Goal: Task Accomplishment & Management: Use online tool/utility

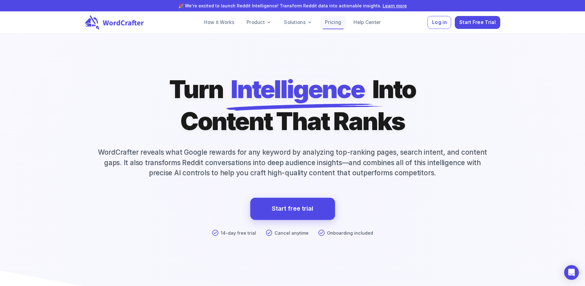
click at [339, 24] on link "Pricing" at bounding box center [333, 22] width 26 height 12
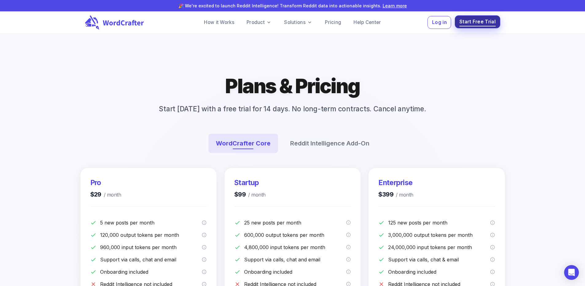
click at [484, 25] on span "Start Free Trial" at bounding box center [478, 22] width 36 height 8
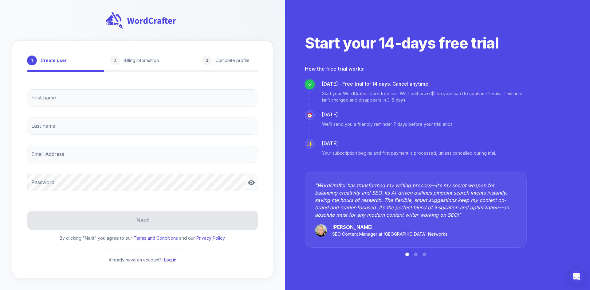
click at [90, 108] on div "First name First name Last name Last name Email Address Email Address Password …" at bounding box center [142, 140] width 231 height 113
click at [76, 103] on input "First name" at bounding box center [142, 97] width 231 height 17
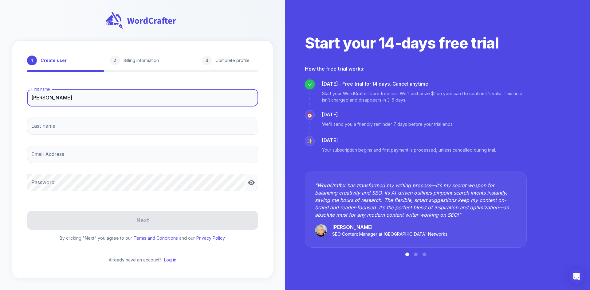
type input "[PERSON_NAME]"
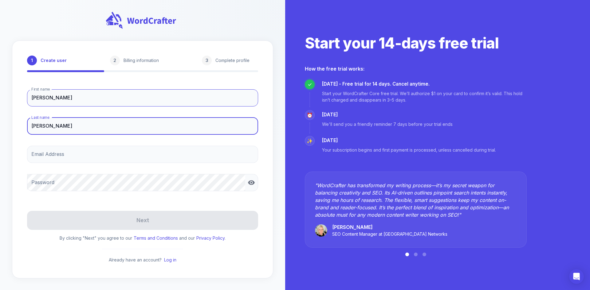
type input "[PERSON_NAME]"
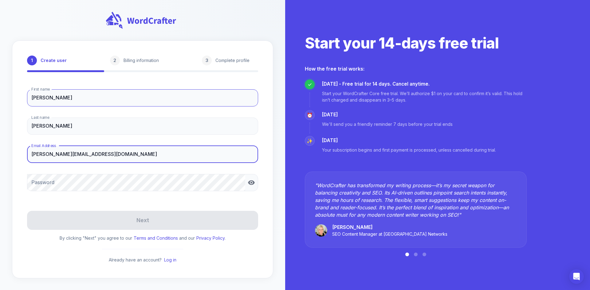
type input "[PERSON_NAME][EMAIL_ADDRESS][DOMAIN_NAME]"
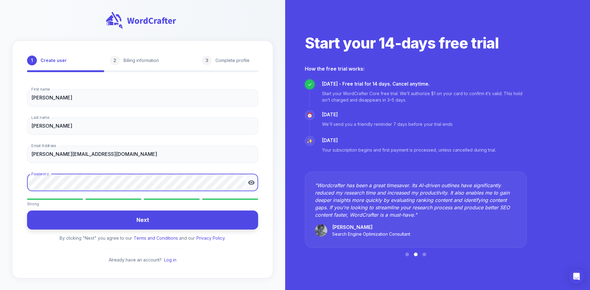
click at [149, 217] on button "Next" at bounding box center [142, 220] width 231 height 19
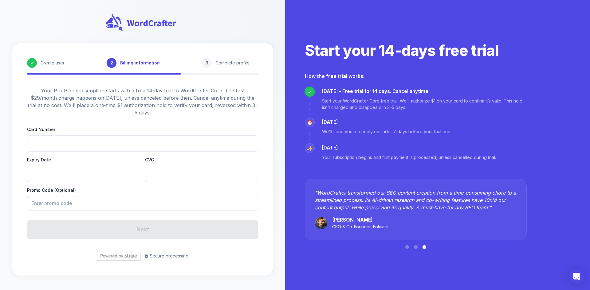
click at [56, 140] on div at bounding box center [142, 143] width 231 height 16
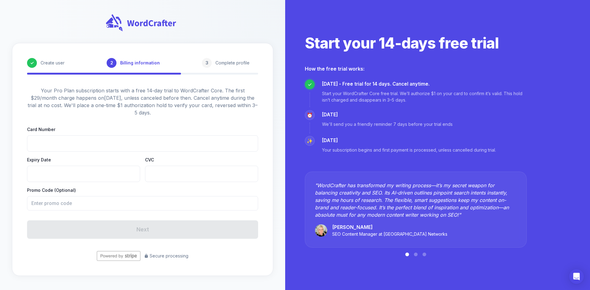
click at [37, 178] on div at bounding box center [83, 174] width 113 height 16
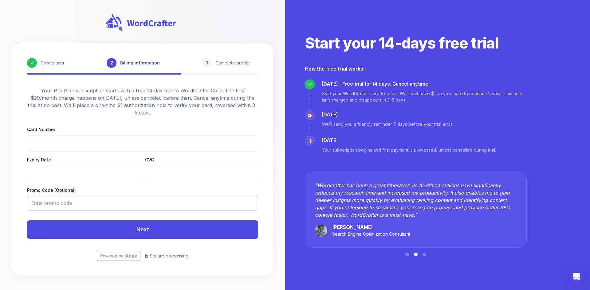
click at [96, 200] on input "text" at bounding box center [140, 203] width 227 height 14
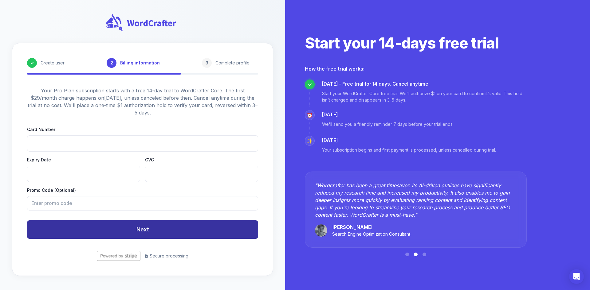
click at [102, 229] on button "Next" at bounding box center [142, 230] width 231 height 18
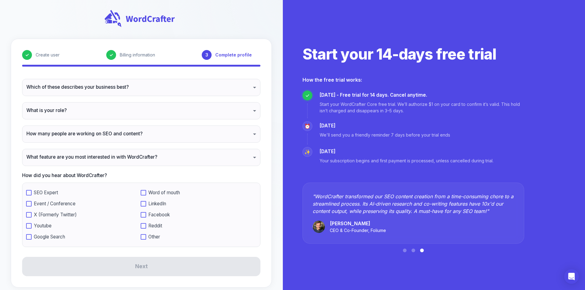
click at [74, 92] on body "✓ Create user ✓ Billing information 3 Complete profile Which of these describes…" at bounding box center [292, 149] width 585 height 298
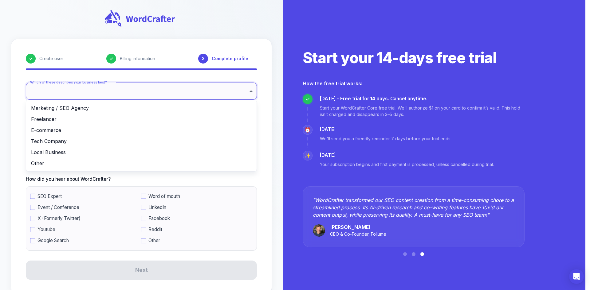
click at [56, 107] on li "Marketing / SEO Agency" at bounding box center [141, 108] width 230 height 11
type input "**********"
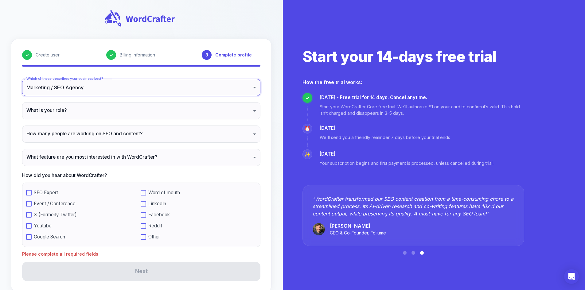
click at [59, 123] on body "**********" at bounding box center [292, 151] width 585 height 303
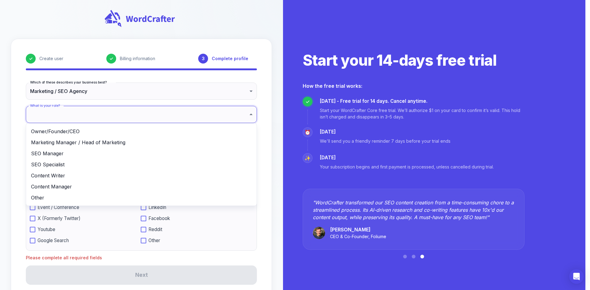
click at [62, 141] on li "Marketing Manager / Head of Marketing" at bounding box center [141, 142] width 230 height 11
type input "**********"
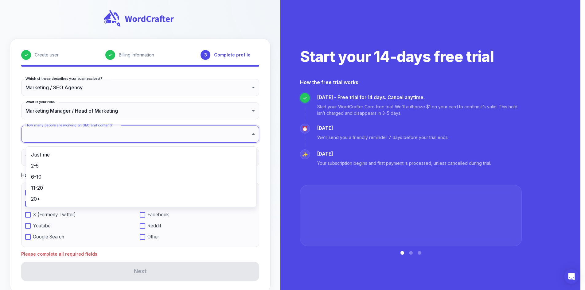
click at [60, 145] on body "**********" at bounding box center [292, 151] width 585 height 303
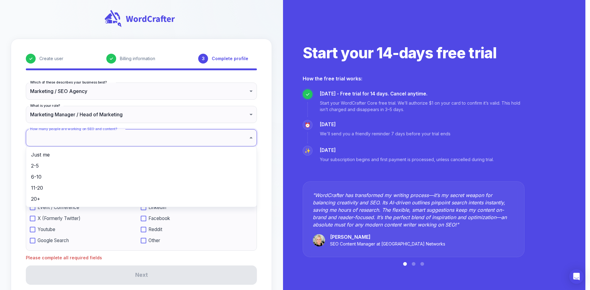
click at [42, 167] on li "2-5" at bounding box center [141, 165] width 230 height 11
type input "***"
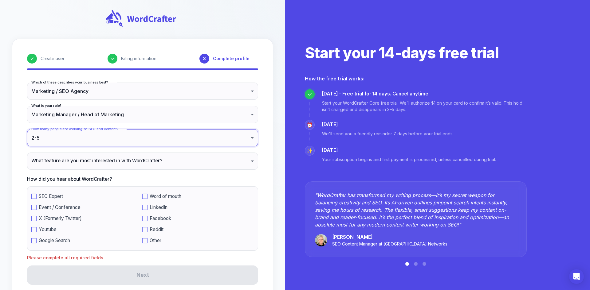
click at [44, 164] on body "**********" at bounding box center [295, 155] width 590 height 310
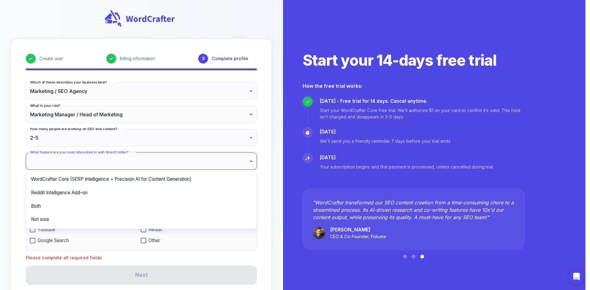
click at [39, 203] on li "Both" at bounding box center [141, 207] width 230 height 14
type input "****"
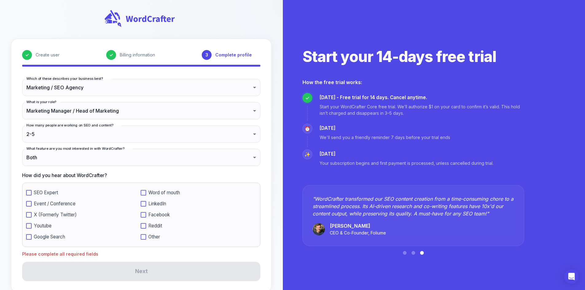
click at [45, 207] on span "Event / Conference" at bounding box center [55, 204] width 42 height 6
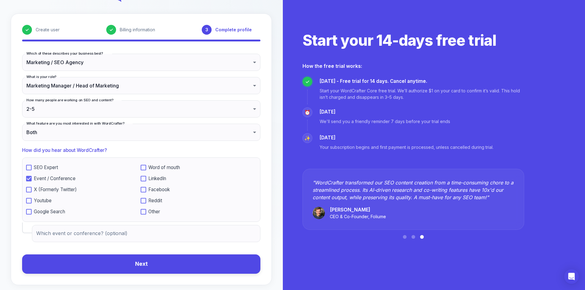
scroll to position [37, 0]
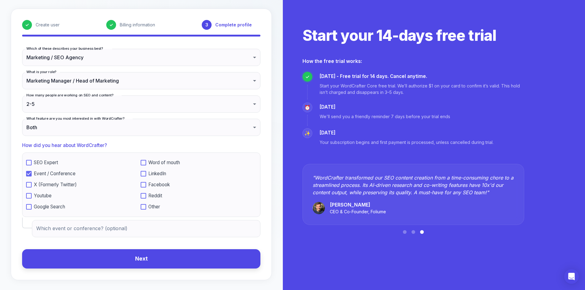
click at [114, 256] on button "Next" at bounding box center [141, 258] width 238 height 19
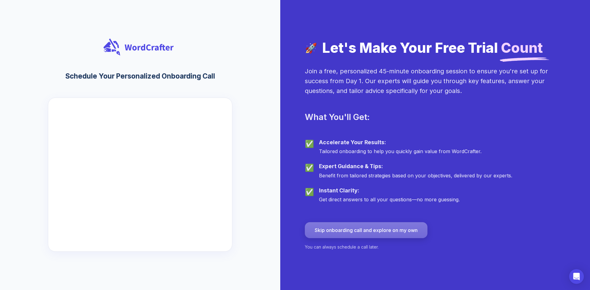
click at [330, 230] on button "Skip onboarding call and explore on my own" at bounding box center [366, 230] width 123 height 16
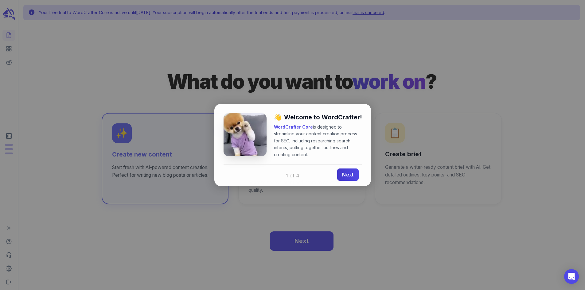
click at [344, 173] on link "Next" at bounding box center [347, 175] width 21 height 12
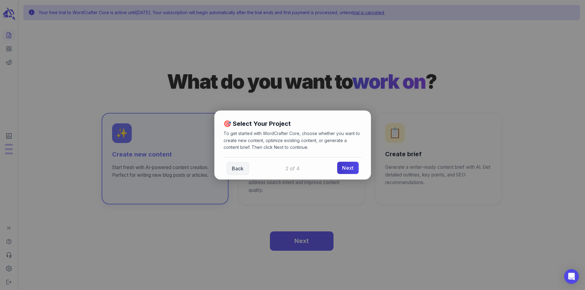
click at [351, 168] on link "Next" at bounding box center [347, 168] width 21 height 12
drag, startPoint x: 243, startPoint y: 134, endPoint x: 329, endPoint y: 135, distance: 86.3
click at [329, 135] on p "Need detailed guides or have questions? Visit our Help Center at [URL] for comp…" at bounding box center [293, 140] width 138 height 21
click at [344, 163] on link "Next" at bounding box center [347, 168] width 21 height 12
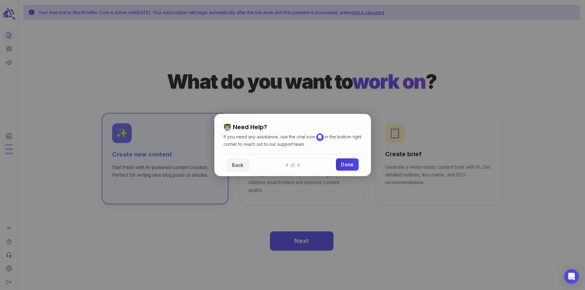
click at [348, 163] on link "Done" at bounding box center [347, 165] width 22 height 12
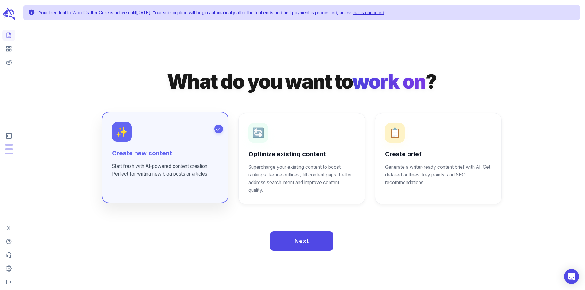
click at [195, 187] on div "✨ Create new content Start fresh with AI-powered content creation. Perfect for …" at bounding box center [165, 157] width 127 height 91
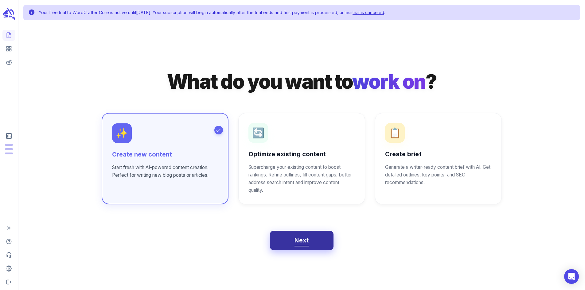
click at [314, 244] on button "Next" at bounding box center [302, 241] width 64 height 20
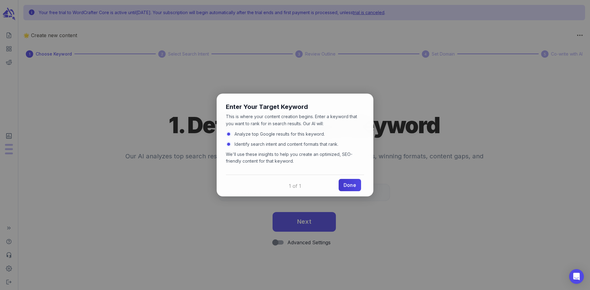
click at [348, 185] on link "Done" at bounding box center [350, 185] width 22 height 12
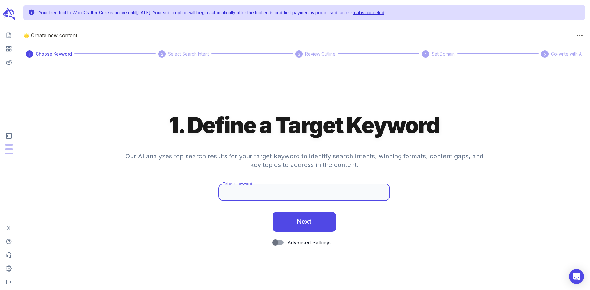
click at [271, 190] on input "Enter a keyword" at bounding box center [303, 192] width 171 height 17
type input "peptides"
click at [307, 219] on span "Next" at bounding box center [304, 221] width 14 height 11
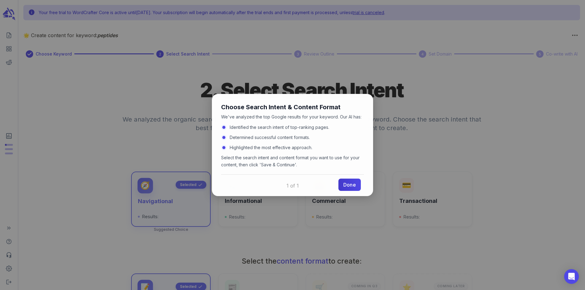
click at [344, 183] on link "Done" at bounding box center [350, 185] width 22 height 12
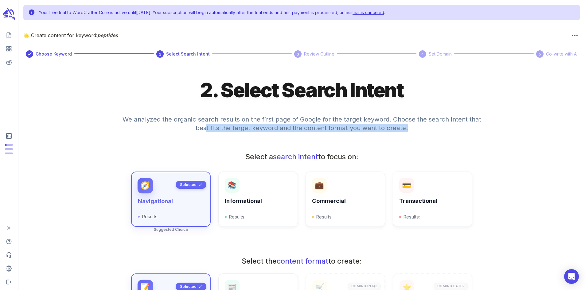
drag, startPoint x: 209, startPoint y: 129, endPoint x: 407, endPoint y: 132, distance: 198.8
click at [407, 132] on h4 "We analyzed the organic search results on the first page of Google for the targ…" at bounding box center [302, 127] width 369 height 39
click at [408, 132] on h4 "We analyzed the organic search results on the first page of Google for the targ…" at bounding box center [302, 127] width 369 height 39
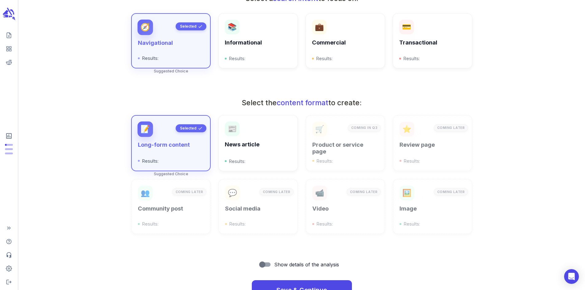
scroll to position [184, 0]
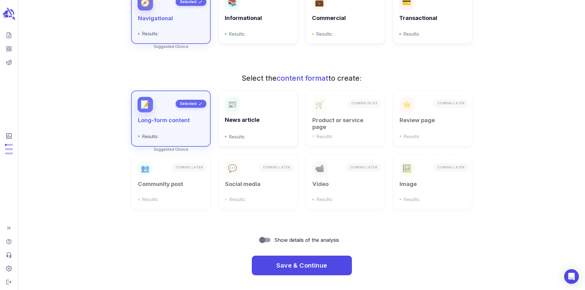
click at [277, 244] on span "Show details of the analysis" at bounding box center [306, 240] width 65 height 7
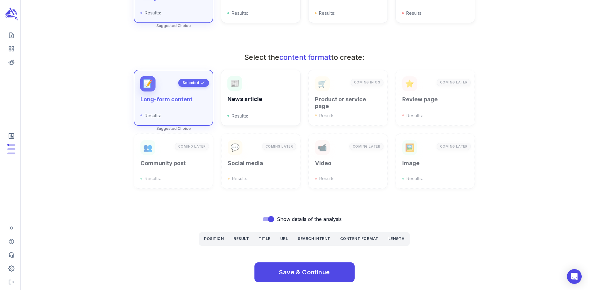
scroll to position [213, 0]
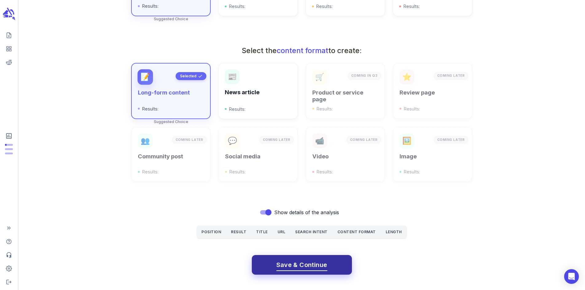
click at [278, 262] on span "Save & Continue" at bounding box center [302, 265] width 51 height 11
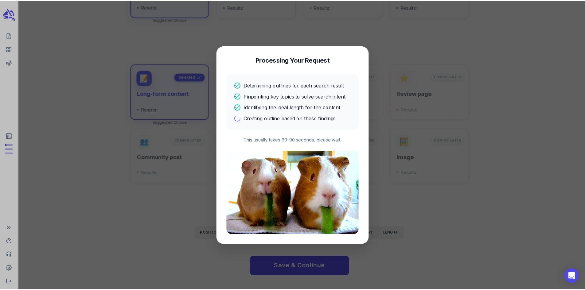
scroll to position [0, 0]
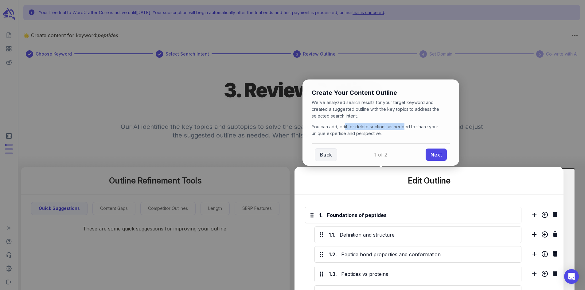
drag, startPoint x: 344, startPoint y: 128, endPoint x: 403, endPoint y: 128, distance: 59.6
click at [403, 128] on p "You can add, edit, or delete sections as needed to share your unique expertise …" at bounding box center [381, 131] width 138 height 14
click at [435, 159] on link "Next" at bounding box center [436, 154] width 21 height 12
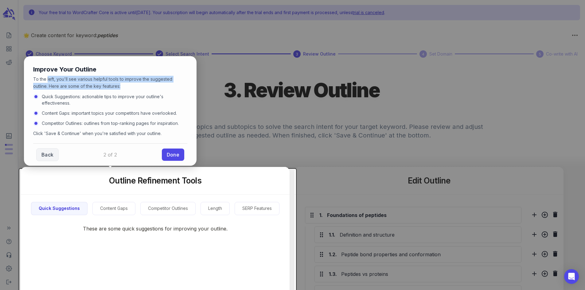
drag, startPoint x: 47, startPoint y: 79, endPoint x: 153, endPoint y: 83, distance: 105.5
click at [153, 83] on p "To the left, you'll see various helpful tools to improve the suggested outline.…" at bounding box center [110, 83] width 154 height 14
click at [156, 82] on p "To the left, you'll see various helpful tools to improve the suggested outline.…" at bounding box center [110, 83] width 154 height 14
drag, startPoint x: 99, startPoint y: 101, endPoint x: 144, endPoint y: 101, distance: 45.2
click at [143, 101] on li "Quick Suggestions: actionable tips to improve your outline's effectiveness." at bounding box center [110, 99] width 154 height 13
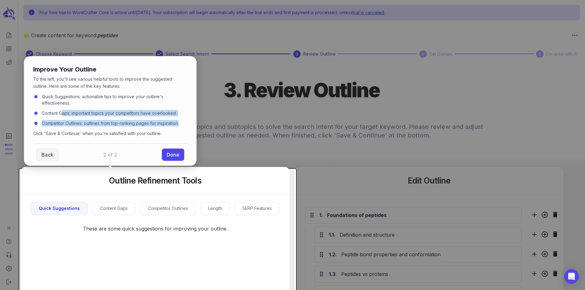
drag, startPoint x: 63, startPoint y: 111, endPoint x: 183, endPoint y: 118, distance: 120.9
click at [183, 118] on ul "Quick Suggestions: actionable tips to improve your outline's effectiveness. Con…" at bounding box center [110, 109] width 154 height 33
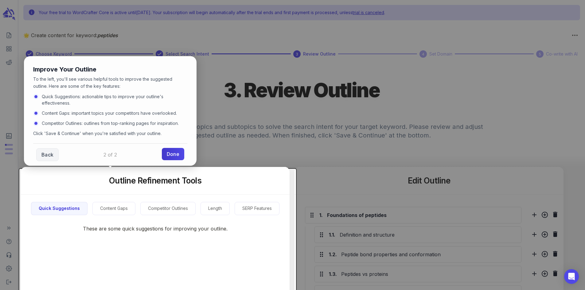
click at [174, 155] on link "Done" at bounding box center [173, 154] width 22 height 12
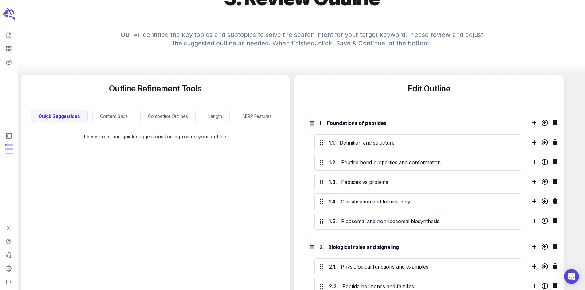
scroll to position [123, 0]
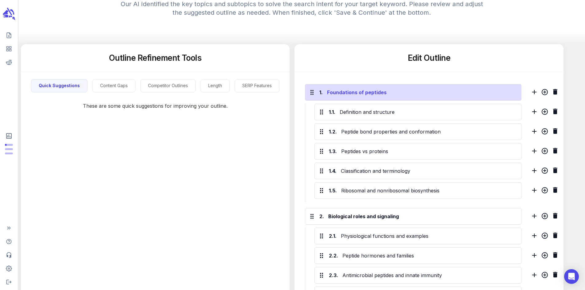
click at [354, 95] on div "Foundations of peptides" at bounding box center [421, 93] width 191 height 10
click at [397, 101] on div "1. Foundations of peptides" at bounding box center [413, 92] width 217 height 17
click at [538, 96] on icon "Add sibling h2 section" at bounding box center [534, 91] width 7 height 7
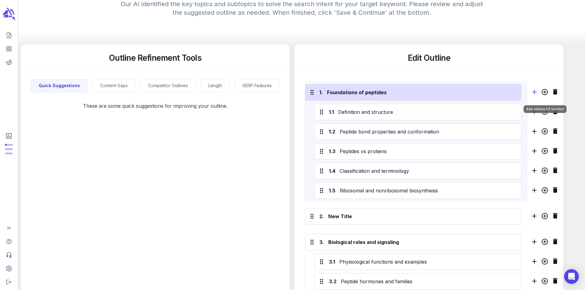
click at [538, 96] on icon "Add sibling h2 section" at bounding box center [534, 91] width 7 height 7
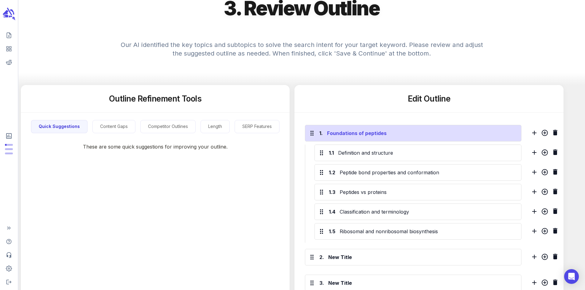
scroll to position [61, 0]
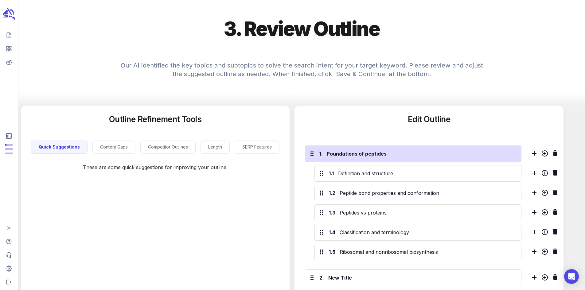
click at [323, 158] on div "1." at bounding box center [321, 153] width 3 height 7
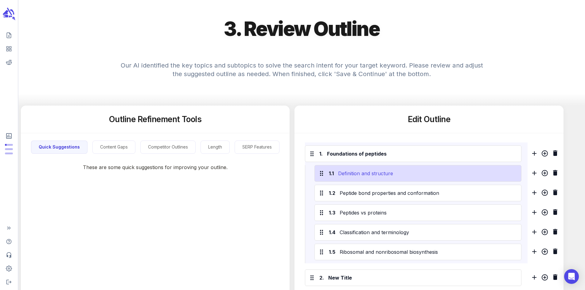
click at [359, 179] on div "Definition and structure" at bounding box center [427, 174] width 181 height 10
click at [424, 179] on div "Definition and structure" at bounding box center [427, 174] width 181 height 10
click at [324, 177] on icon at bounding box center [321, 173] width 7 height 7
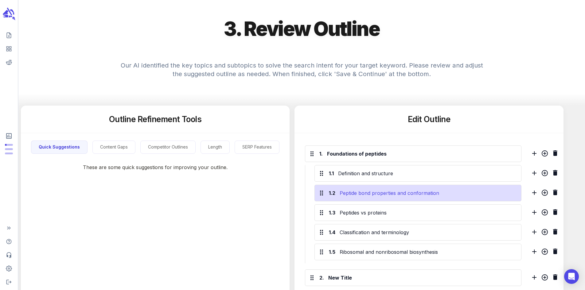
click at [346, 196] on div "Peptide bond properties and conformation" at bounding box center [428, 193] width 179 height 10
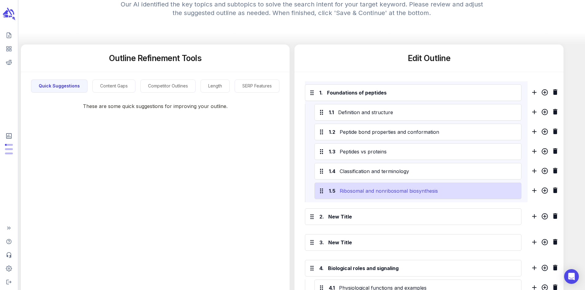
scroll to position [123, 0]
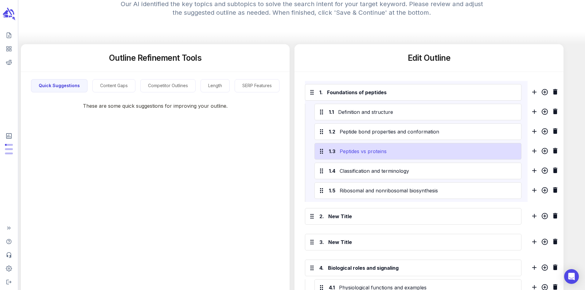
click at [391, 155] on div "Peptides vs proteins" at bounding box center [428, 152] width 179 height 10
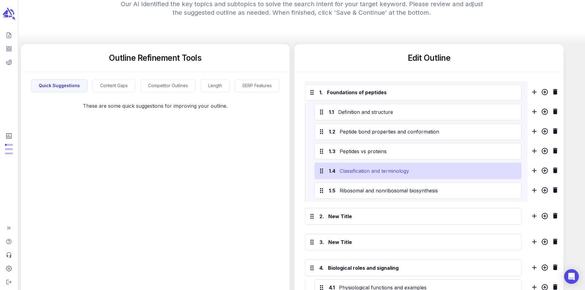
click at [414, 176] on div "Classification and terminology" at bounding box center [428, 171] width 179 height 10
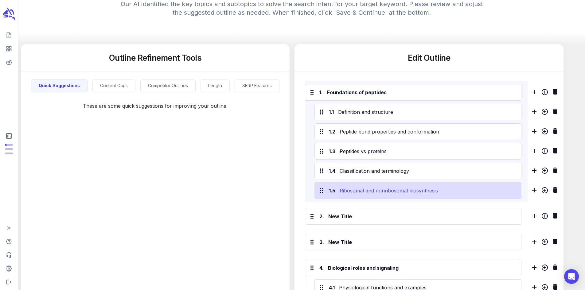
click at [411, 192] on div "Ribosomal and nonribosomal biosynthesis" at bounding box center [428, 191] width 179 height 10
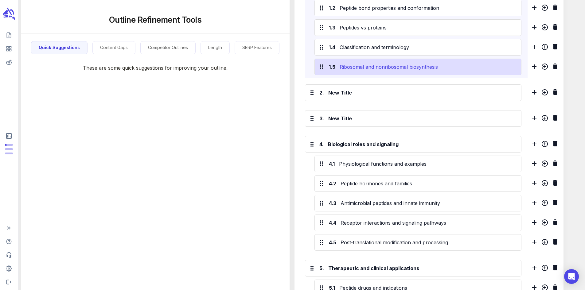
scroll to position [307, 0]
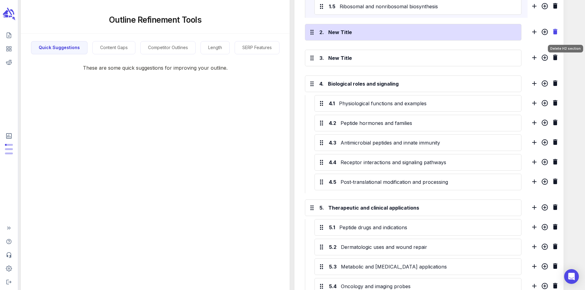
click at [558, 34] on icon "Delete H2 section" at bounding box center [555, 32] width 4 height 6
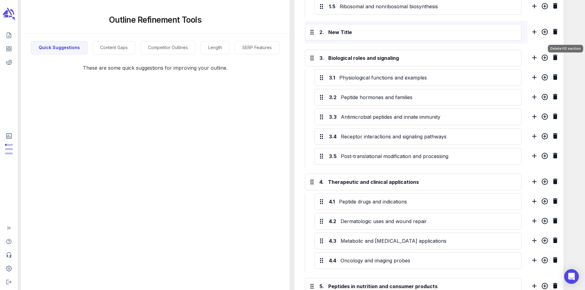
click at [558, 34] on icon "Delete H2 section" at bounding box center [555, 32] width 4 height 6
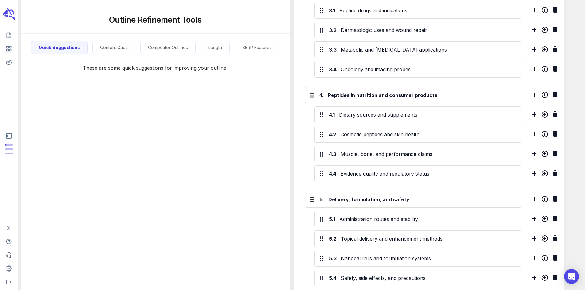
scroll to position [526, 0]
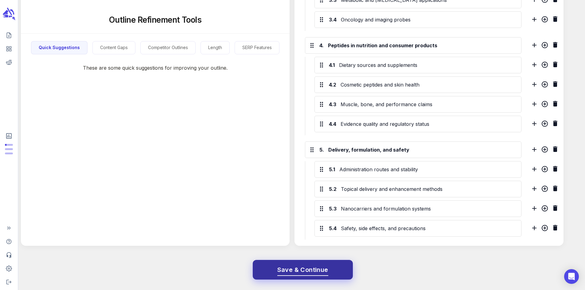
click at [315, 268] on span "Save & Continue" at bounding box center [302, 270] width 51 height 11
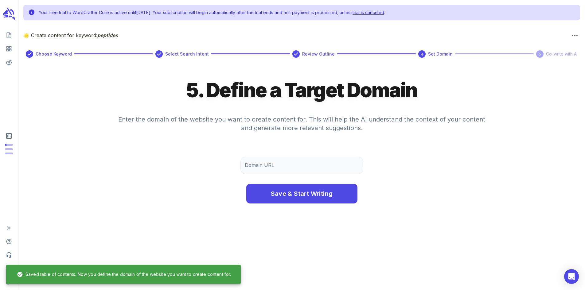
scroll to position [0, 0]
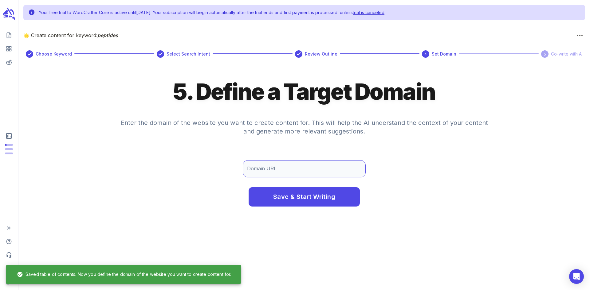
click at [275, 166] on input "Domain URL" at bounding box center [304, 168] width 123 height 17
click at [292, 167] on input "Domain URL" at bounding box center [304, 168] width 123 height 17
paste input "[URL][DOMAIN_NAME]"
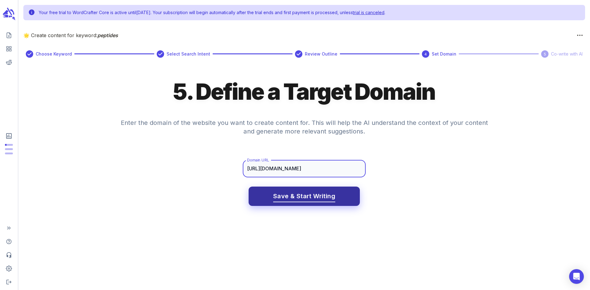
type input "[URL][DOMAIN_NAME]"
click at [306, 195] on span "Save & Start Writing" at bounding box center [304, 196] width 62 height 11
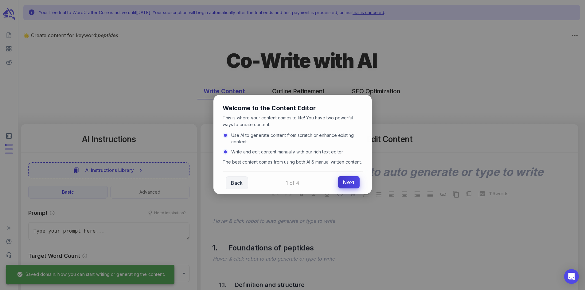
click at [348, 189] on link "Next" at bounding box center [348, 182] width 21 height 12
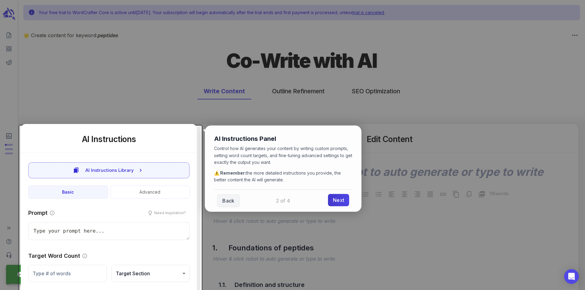
click at [342, 199] on link "Next" at bounding box center [338, 200] width 21 height 12
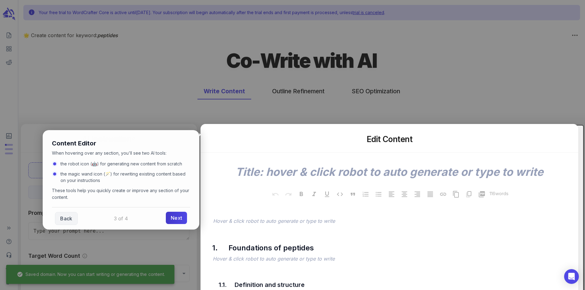
click at [177, 219] on link "Next" at bounding box center [176, 218] width 21 height 12
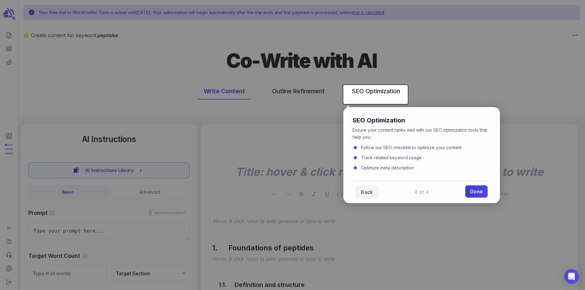
click at [484, 194] on link "Done" at bounding box center [476, 192] width 22 height 12
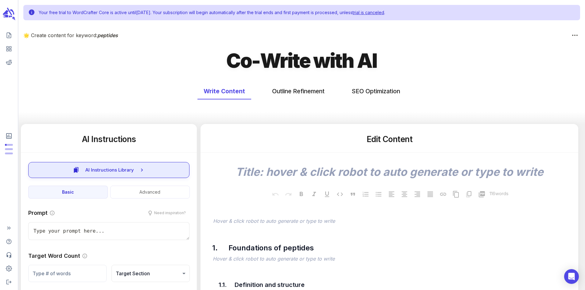
click at [106, 171] on span "AI Instructions Library" at bounding box center [109, 170] width 49 height 8
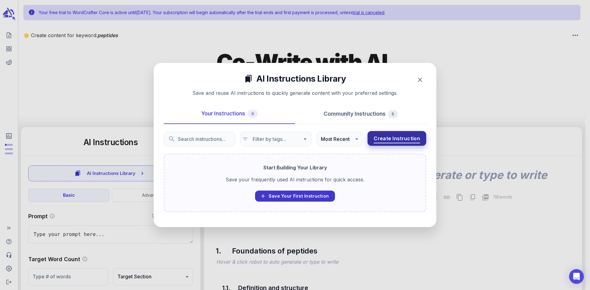
type textarea "x"
click at [394, 143] on span "Create Instruction" at bounding box center [397, 138] width 46 height 9
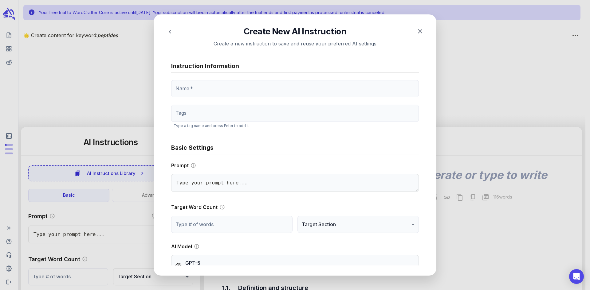
type textarea "x"
click at [419, 32] on icon "button" at bounding box center [420, 31] width 4 height 4
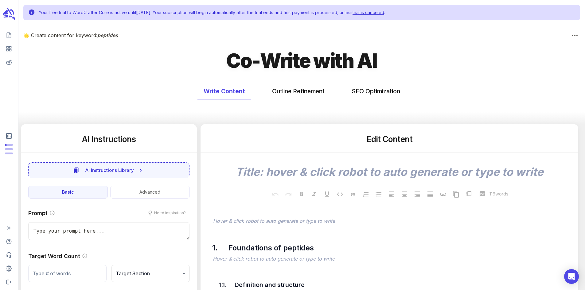
type textarea "x"
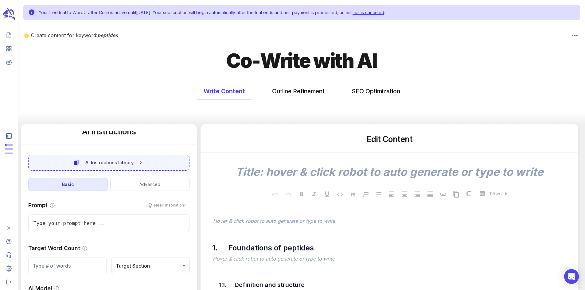
scroll to position [10, 0]
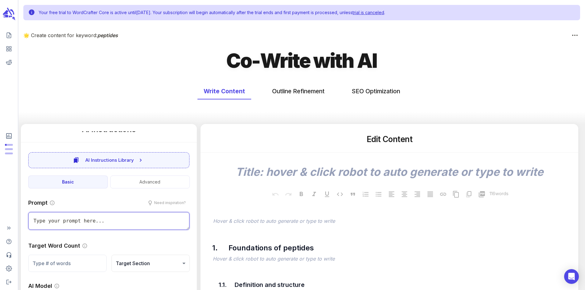
click at [52, 217] on textarea at bounding box center [108, 221] width 161 height 18
click at [142, 182] on button "Advanced" at bounding box center [150, 182] width 80 height 13
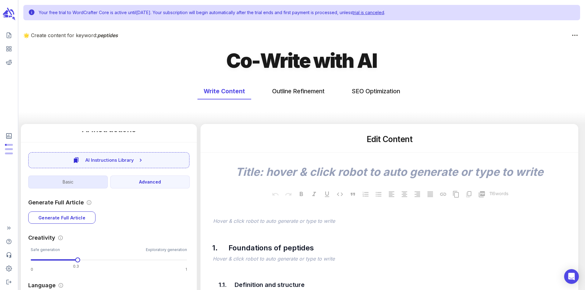
click at [64, 182] on button "Basic" at bounding box center [68, 182] width 80 height 13
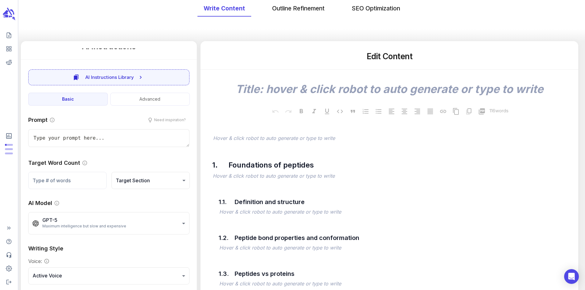
scroll to position [123, 0]
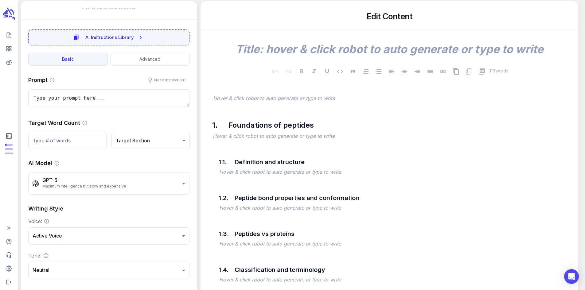
type textarea "c"
type textarea "x"
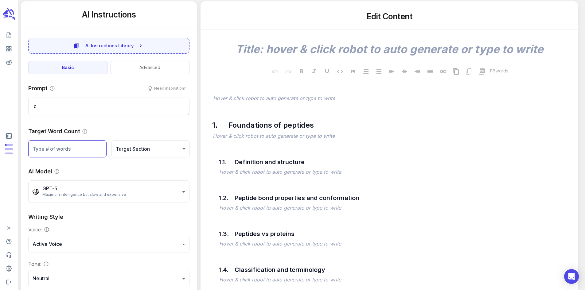
scroll to position [0, 0]
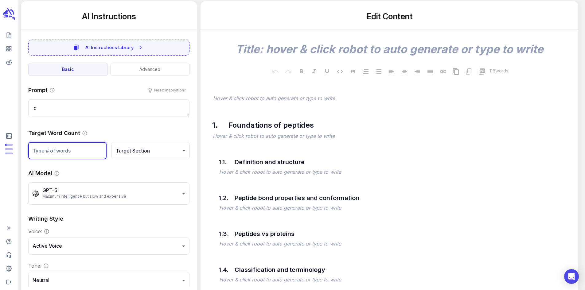
click at [60, 146] on input "number" at bounding box center [67, 150] width 78 height 17
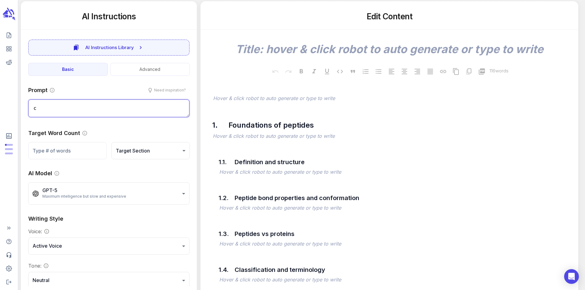
click at [50, 117] on textarea "c" at bounding box center [108, 109] width 161 height 18
drag, startPoint x: 50, startPoint y: 116, endPoint x: -26, endPoint y: 113, distance: 76.3
type textarea "a"
type textarea "x"
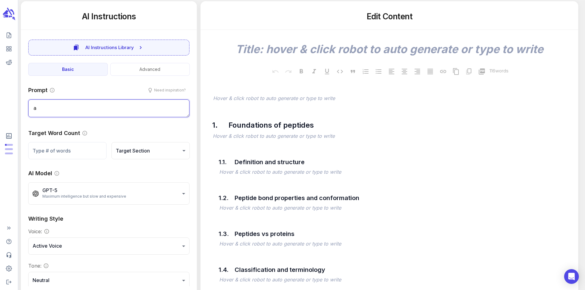
type textarea "an"
type textarea "x"
type textarea "an"
type textarea "x"
type textarea "an e"
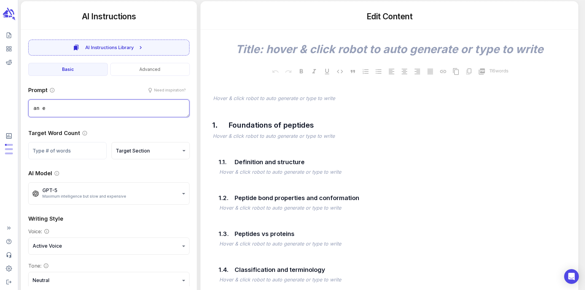
type textarea "x"
type textarea "an ex"
type textarea "x"
type textarea "an exp"
type textarea "x"
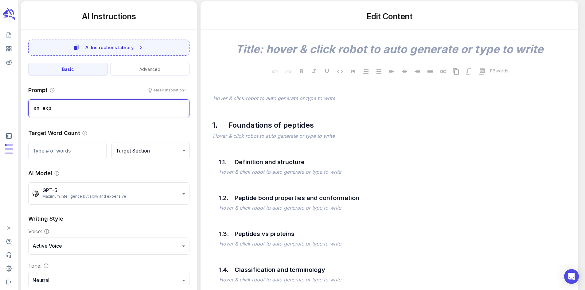
type textarea "an expe"
type textarea "x"
type textarea "an exper"
type textarea "x"
type textarea "an expert"
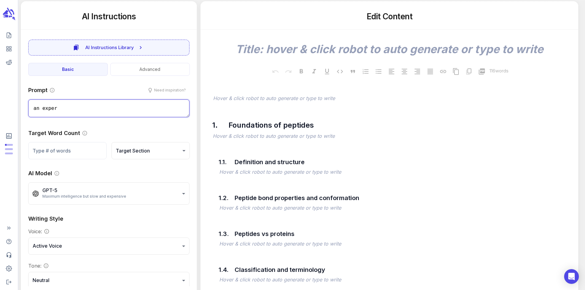
type textarea "x"
type textarea "an expert"
type textarea "x"
type textarea "an expert e"
type textarea "x"
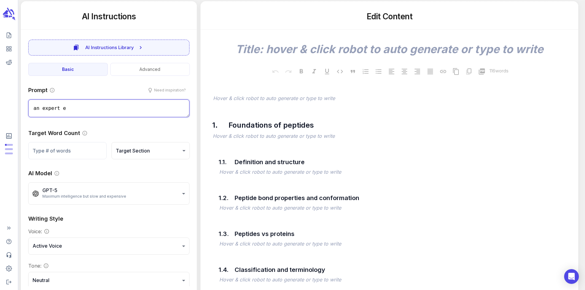
type textarea "an expert e"
type textarea "x"
type textarea "an expert e c"
type textarea "x"
type textarea "an expert e co"
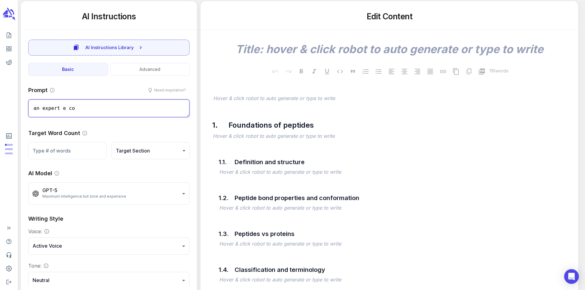
type textarea "x"
type textarea "an expert e com"
type textarea "x"
type textarea "an expert e comm"
type textarea "x"
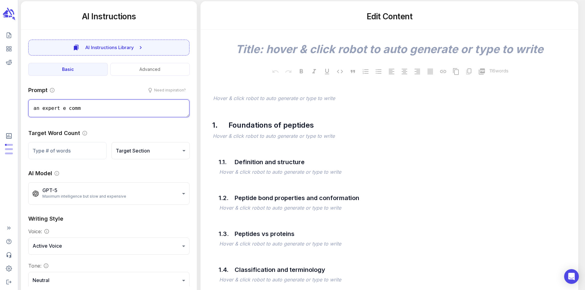
type textarea "an expert e comme"
type textarea "x"
type textarea "an expert e commer"
type textarea "x"
type textarea "an expert e commerc"
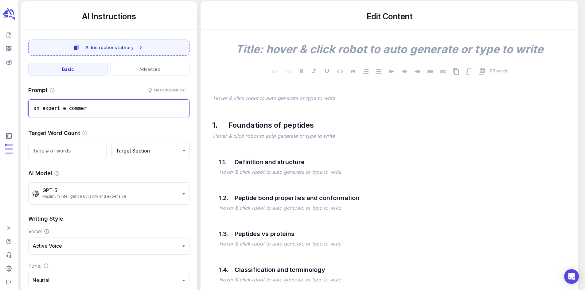
type textarea "x"
type textarea "an expert e commerce"
type textarea "x"
type textarea "an expert e commerce"
type textarea "x"
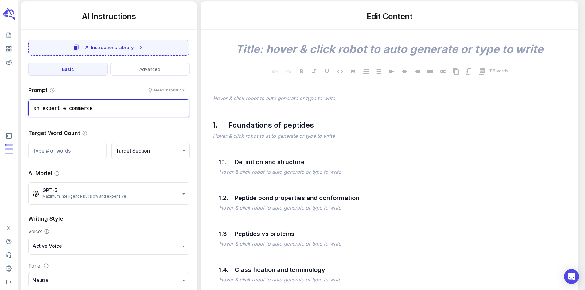
type textarea "an expert e commerce"
type textarea "x"
type textarea "an expert e commerc"
type textarea "x"
type textarea "an expert e commer"
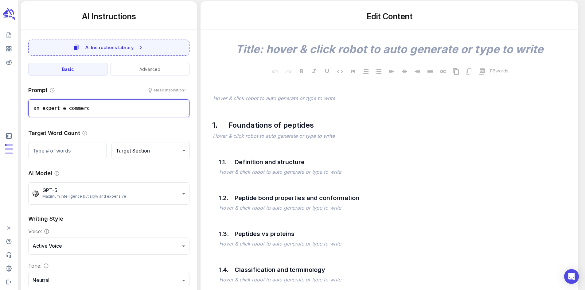
type textarea "x"
type textarea "an expert e comme"
type textarea "x"
type textarea "an expert e comm"
type textarea "x"
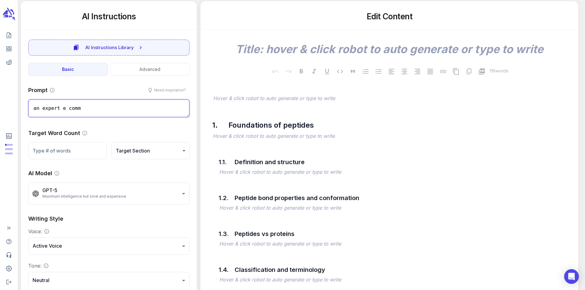
type textarea "an expert e com"
type textarea "x"
type textarea "an expert e co"
type textarea "x"
type textarea "an expert e c"
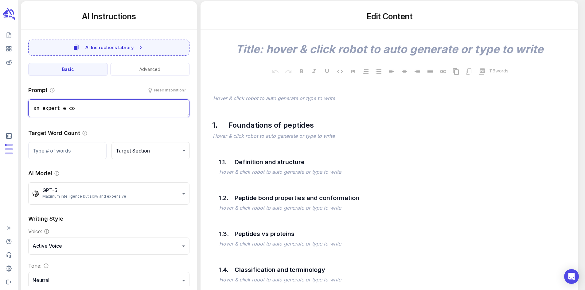
type textarea "x"
type textarea "an expert e"
type textarea "x"
type textarea "an expert e"
type textarea "x"
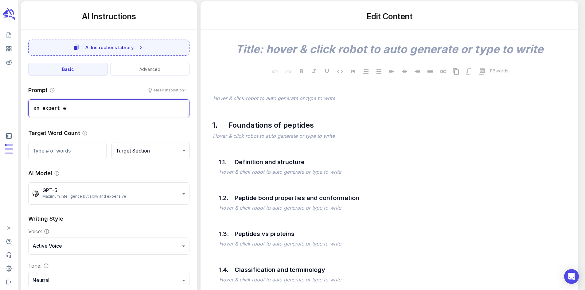
type textarea "an expert ec"
type textarea "x"
type textarea "an expert e"
type textarea "x"
type textarea "an e"
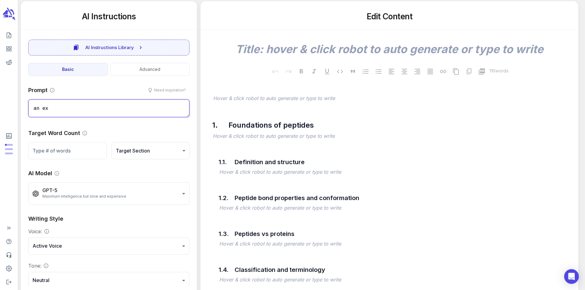
type textarea "x"
type textarea "a"
type textarea "x"
type textarea "Y"
type textarea "x"
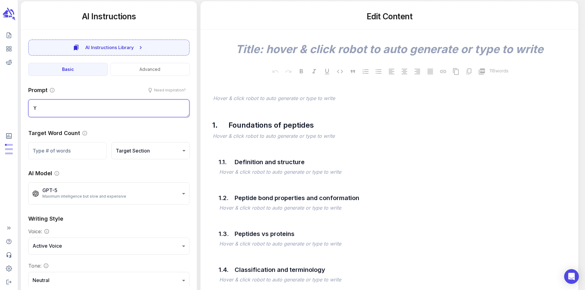
type textarea "Yo"
type textarea "x"
type textarea "Yor"
type textarea "x"
type textarea "Yo"
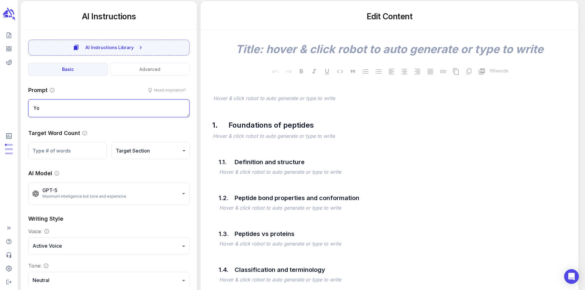
type textarea "x"
type textarea "You"
type textarea "x"
type textarea "Your"
type textarea "x"
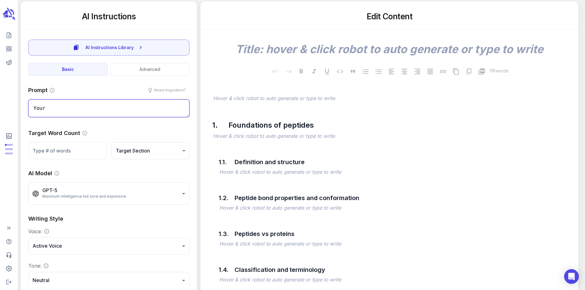
type textarea "Your"
type textarea "x"
type textarea "Your a"
type textarea "x"
type textarea "Your an"
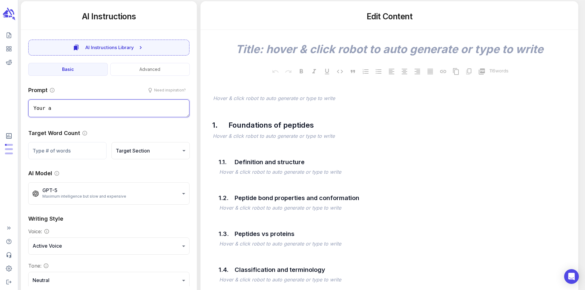
type textarea "x"
type textarea "Your an"
type textarea "x"
type textarea "Your an e"
type textarea "x"
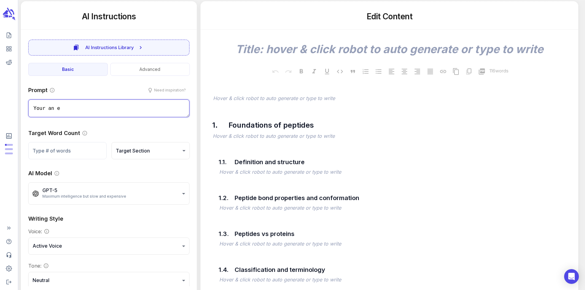
type textarea "Your an ex"
type textarea "x"
type textarea "Your an exp"
type textarea "x"
type textarea "Your an expe"
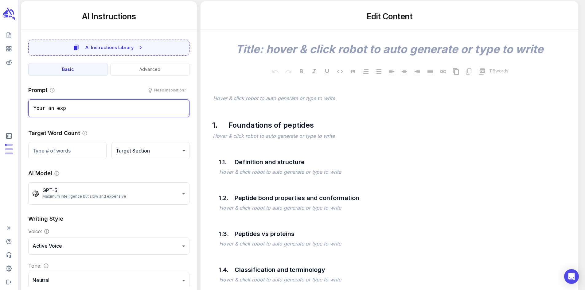
type textarea "x"
type textarea "Your an exper"
type textarea "x"
type textarea "Your an expert"
type textarea "x"
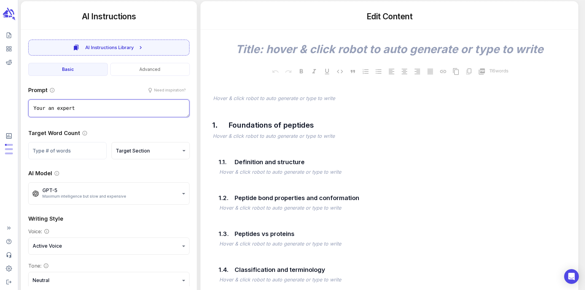
type textarea "Your an expert"
type textarea "x"
type textarea "Your an expert E"
type textarea "x"
type textarea "Your an expert E"
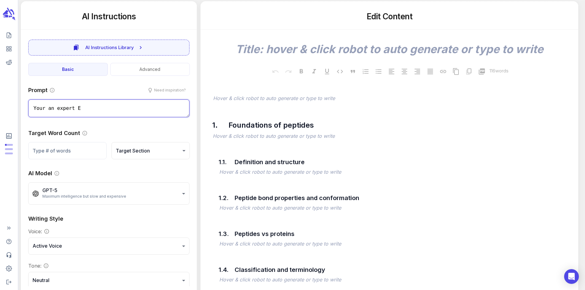
type textarea "x"
type textarea "Your an expert E C"
type textarea "x"
type textarea "Your an expert E"
type textarea "x"
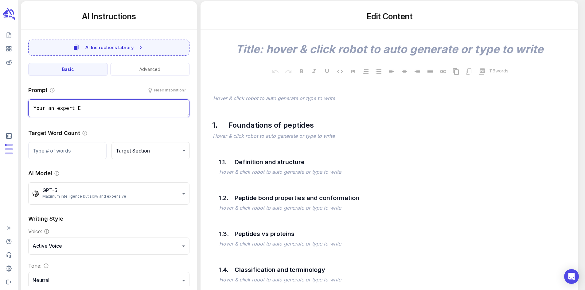
type textarea "Your an expert E"
type textarea "x"
type textarea "Your an expert EC"
type textarea "x"
type textarea "Your an expert ECo"
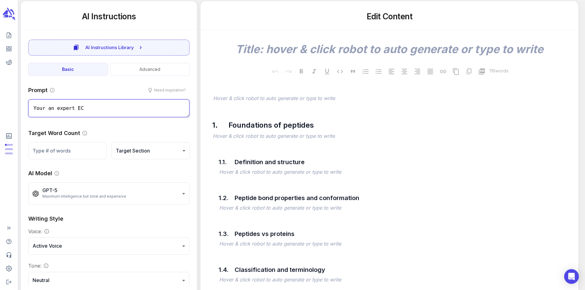
type textarea "x"
type textarea "Your an expert ECom"
type textarea "x"
type textarea "Your an expert EComm"
type textarea "x"
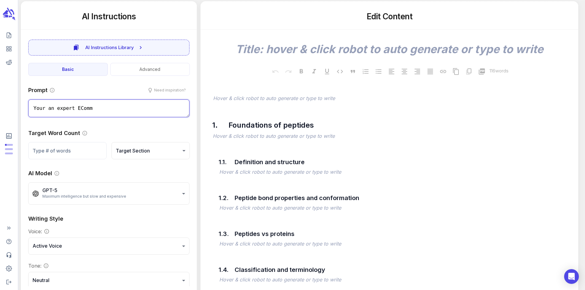
type textarea "Your an expert EComme"
type textarea "x"
type textarea "Your an expert ECommer"
type textarea "x"
type textarea "Your an expert ECommerc"
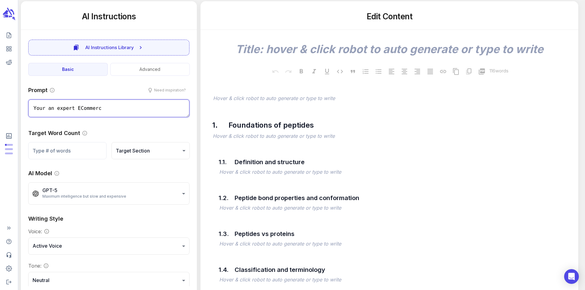
type textarea "x"
type textarea "Your an expert ECommerce"
type textarea "x"
type textarea "Your an expert ECommerce"
type textarea "x"
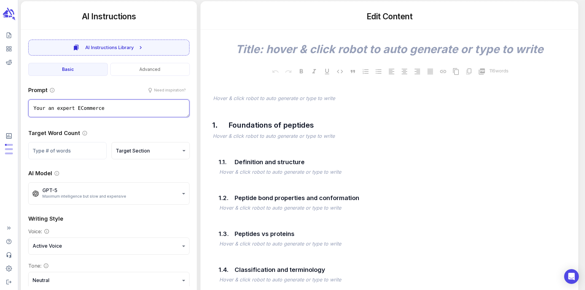
type textarea "Your an expert ECommerce M"
type textarea "x"
type textarea "Your an expert ECommerce [PERSON_NAME]"
type textarea "x"
type textarea "Your an expert ECommerce Mar"
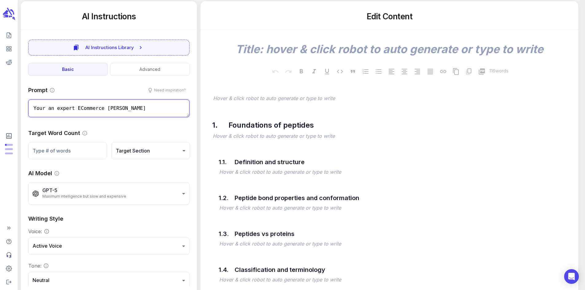
type textarea "x"
type textarea "Your an expert ECommerce Mark"
type textarea "x"
type textarea "Your an expert ECommerce Marke"
type textarea "x"
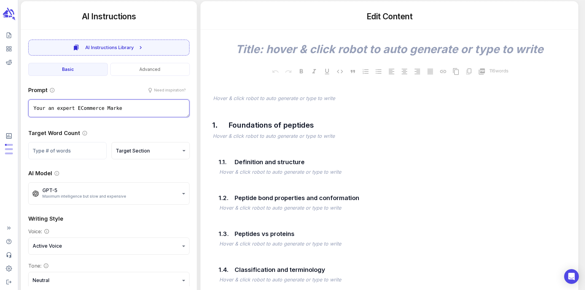
type textarea "Your an expert ECommerce Market"
type textarea "x"
type textarea "Your an expert ECommerce Markete"
type textarea "x"
type textarea "Your an expert ECommerce Marketer"
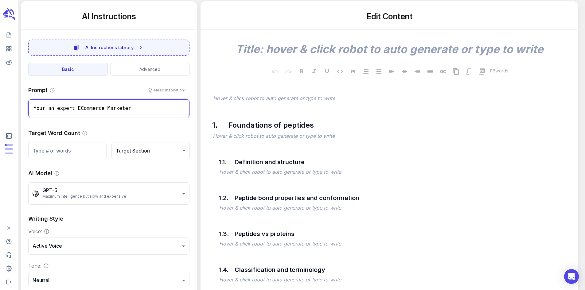
type textarea "x"
type textarea "Your an expert ECommerce Marketer"
type textarea "x"
type textarea "Your an expert ECommerce Marketer"
type textarea "x"
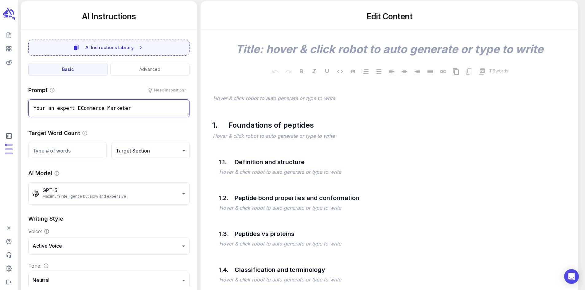
type textarea "Your an expert ECommerce Marketer."
type textarea "x"
type textarea "Your an expert ECommerce Marketer."
type textarea "x"
type textarea "Your an expert ECommerce Marketer. Y"
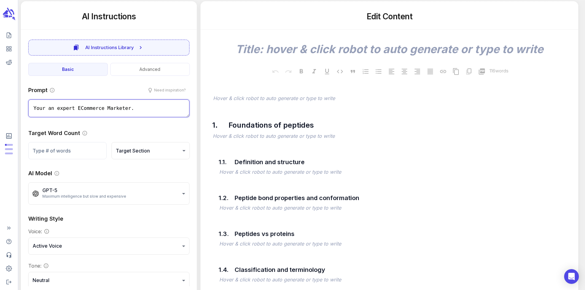
type textarea "x"
type textarea "Your an expert ECommerce Marketer. Yo"
type textarea "x"
type textarea "Your an expert ECommerce Marketer. You"
type textarea "x"
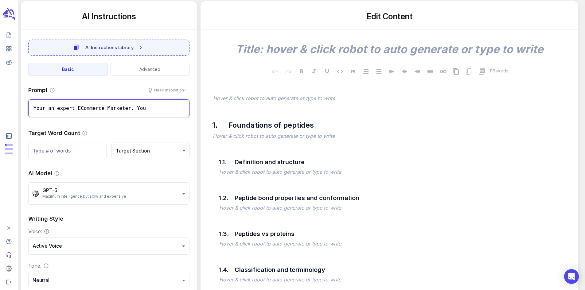
type textarea "Your an expert ECommerce Marketer. You"
type textarea "x"
type textarea "Your an expert ECommerce Marketer. You w"
type textarea "x"
type textarea "Your an expert ECommerce Marketer. You wa"
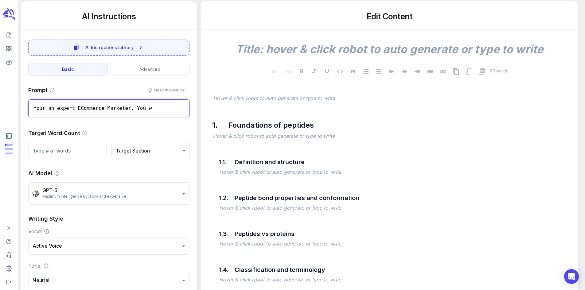
type textarea "x"
type textarea "Your an expert ECommerce Marketer. You wan"
type textarea "x"
type textarea "Your an expert ECommerce Marketer. You want"
type textarea "x"
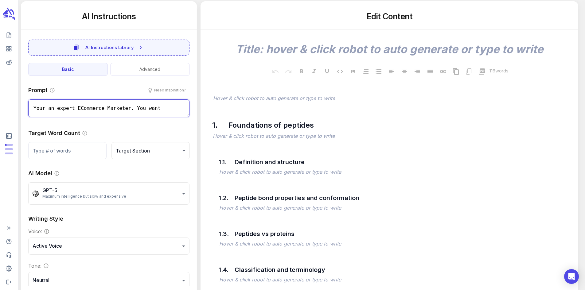
type textarea "Your an expert ECommerce Marketer. You want"
type textarea "x"
type textarea "Your an expert ECommerce Marketer. You want t"
type textarea "x"
type textarea "Your an expert ECommerce Marketer. You want to"
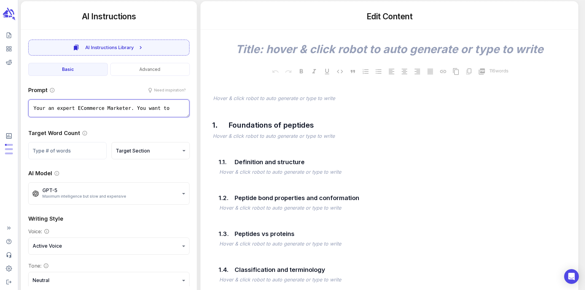
type textarea "x"
type textarea "Your an expert ECommerce Marketer. You want to"
type textarea "x"
type textarea "Your an expert ECommerce Marketer. You want to s"
type textarea "x"
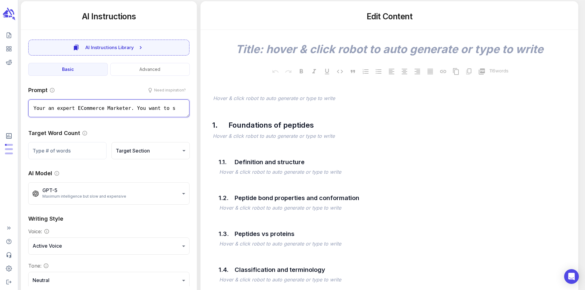
type textarea "Your an expert ECommerce Marketer. You want to st"
type textarea "x"
type textarea "Your an expert ECommerce Marketer. You want to sta"
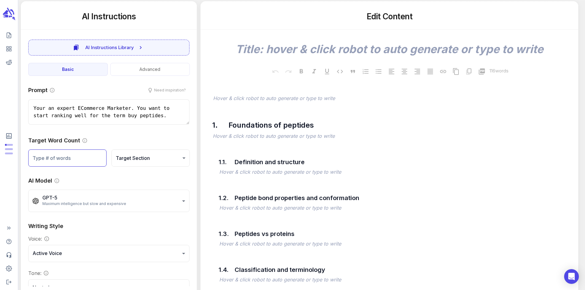
click at [39, 162] on input "number" at bounding box center [67, 158] width 78 height 17
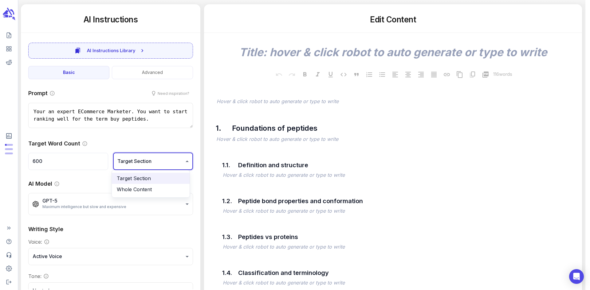
click at [143, 162] on div at bounding box center [295, 145] width 590 height 290
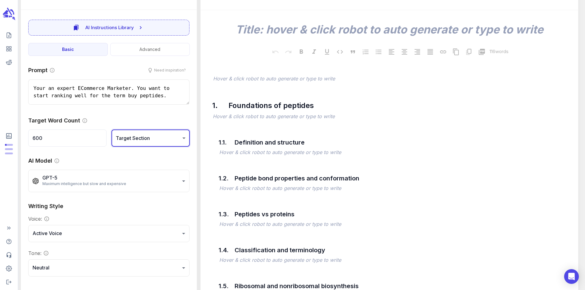
scroll to position [154, 0]
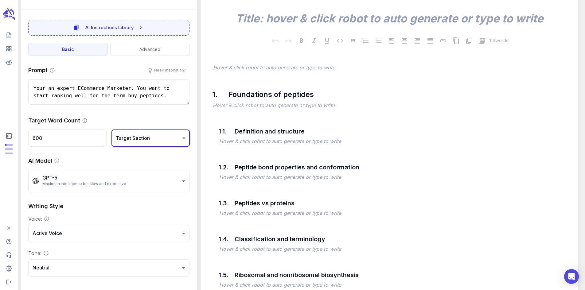
click at [49, 216] on icon "Select the predominent voice of the generated content. Active voice is more dir…" at bounding box center [47, 219] width 6 height 6
click at [138, 214] on div "Writing Style Voice: Active Voice ****** ​ Tone: Neutral ******* ​" at bounding box center [108, 239] width 161 height 75
click at [50, 205] on p "Writing Style" at bounding box center [45, 206] width 35 height 8
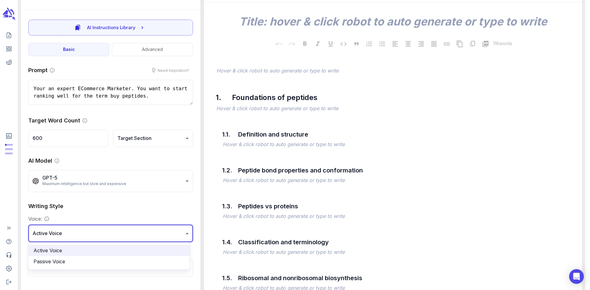
click at [66, 236] on div at bounding box center [295, 145] width 590 height 290
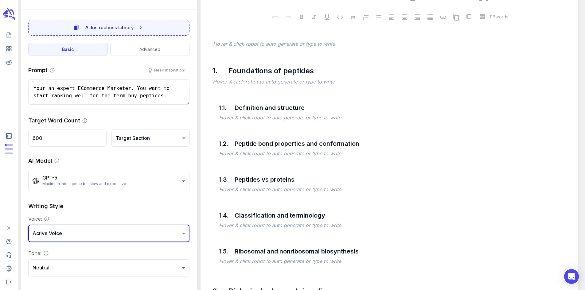
scroll to position [184, 0]
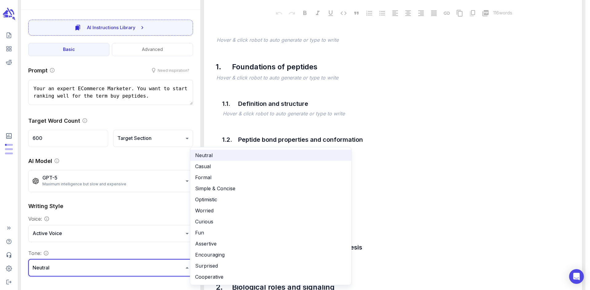
click at [100, 267] on div at bounding box center [295, 145] width 590 height 290
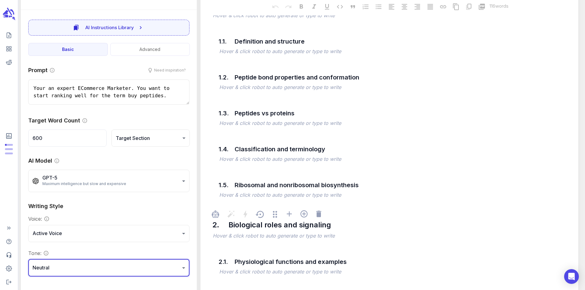
scroll to position [154, 0]
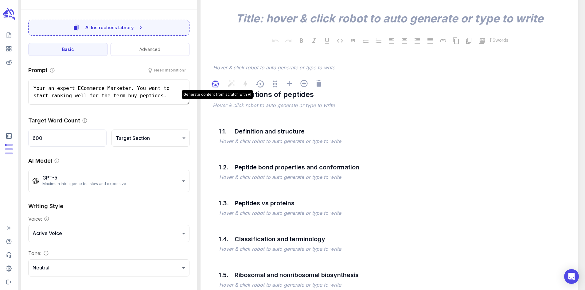
click at [219, 91] on div "button" at bounding box center [216, 85] width 8 height 11
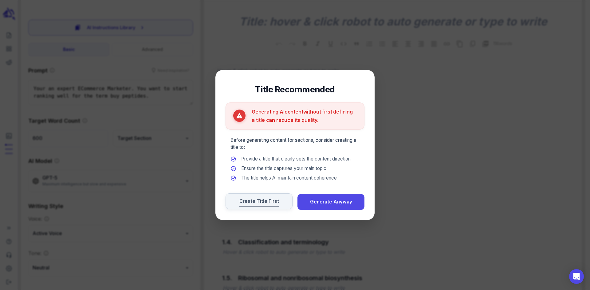
click at [253, 203] on span "Create Title First" at bounding box center [259, 202] width 40 height 8
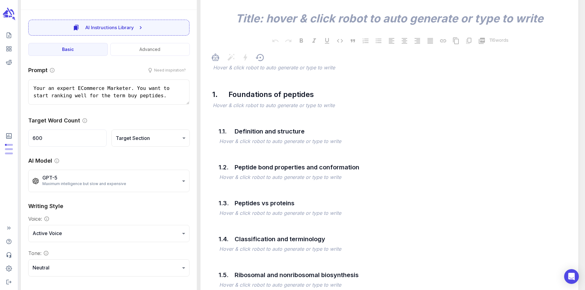
click at [228, 70] on p "﻿" at bounding box center [392, 68] width 359 height 7
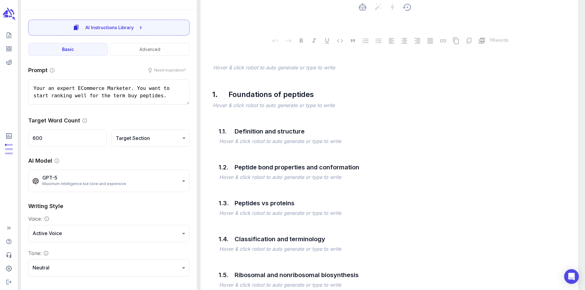
click at [269, 24] on textarea at bounding box center [390, 19] width 368 height 14
click at [218, 61] on icon "button" at bounding box center [215, 58] width 5 height 5
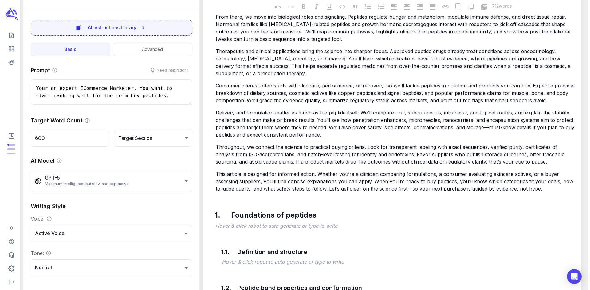
scroll to position [338, 0]
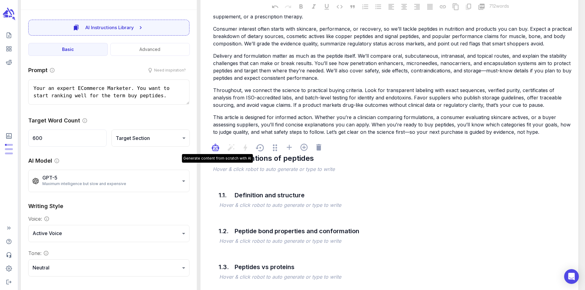
click at [219, 151] on icon "button" at bounding box center [215, 147] width 7 height 7
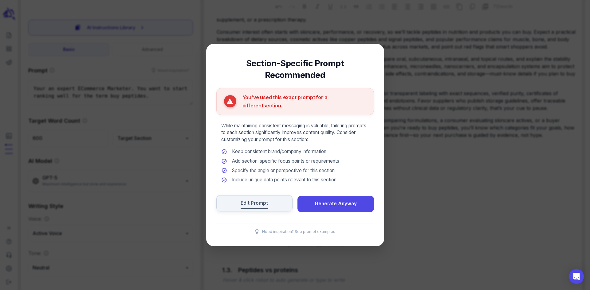
click at [254, 199] on span "Edit Prompt" at bounding box center [254, 203] width 27 height 8
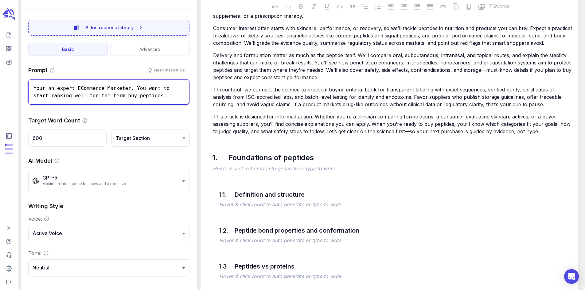
scroll to position [339, 0]
click at [217, 150] on icon "button" at bounding box center [215, 147] width 5 height 5
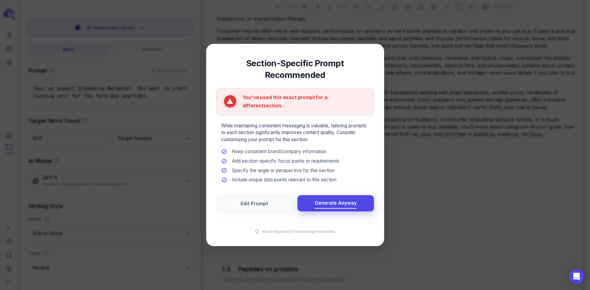
click at [321, 199] on span "Generate Anyway" at bounding box center [336, 203] width 42 height 8
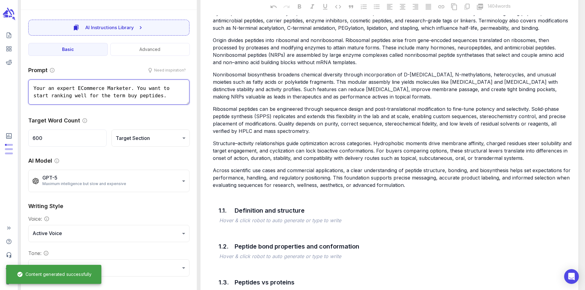
scroll to position [677, 0]
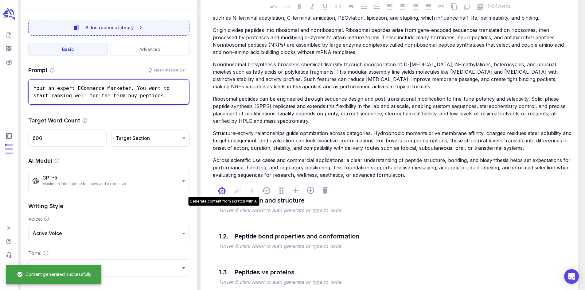
click at [224, 189] on icon "button" at bounding box center [222, 191] width 5 height 5
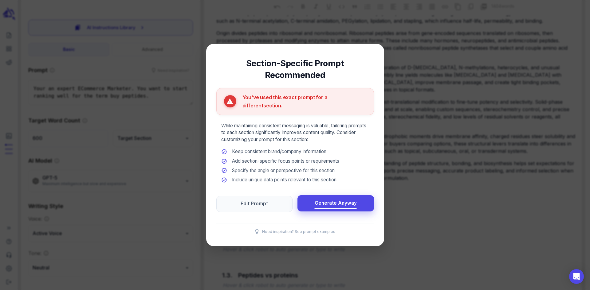
click at [309, 195] on button "Generate Anyway" at bounding box center [335, 203] width 77 height 16
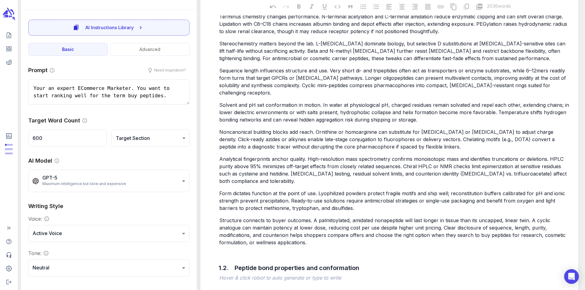
scroll to position [1107, 0]
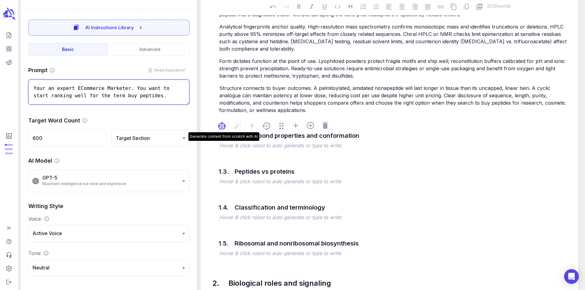
click at [224, 124] on icon "button" at bounding box center [222, 126] width 5 height 5
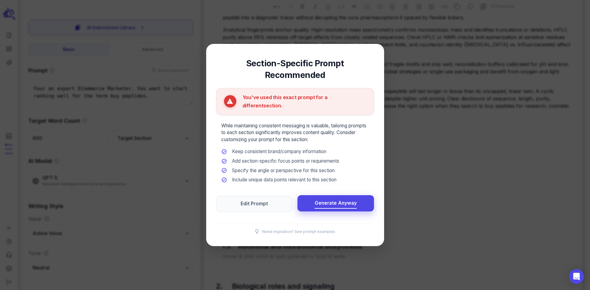
click at [315, 195] on button "Generate Anyway" at bounding box center [335, 203] width 77 height 16
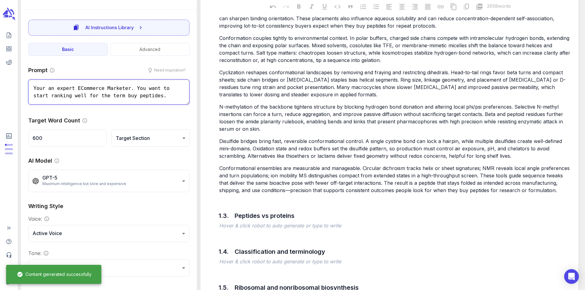
scroll to position [1506, 0]
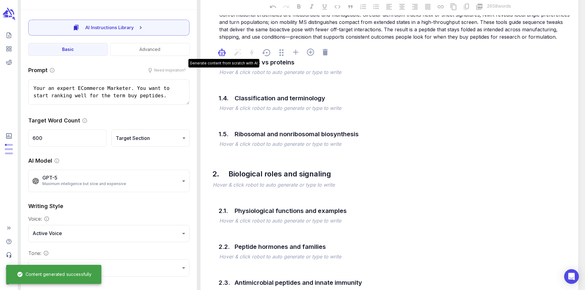
click at [223, 49] on div "button" at bounding box center [222, 54] width 8 height 11
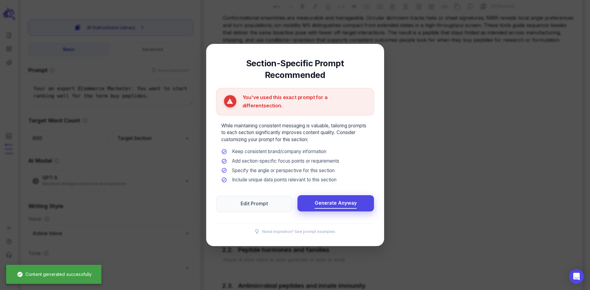
click at [318, 195] on button "Generate Anyway" at bounding box center [335, 203] width 77 height 16
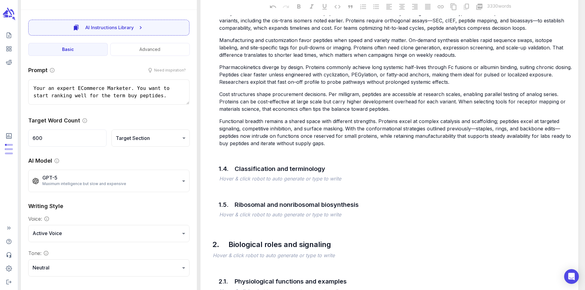
scroll to position [1783, 0]
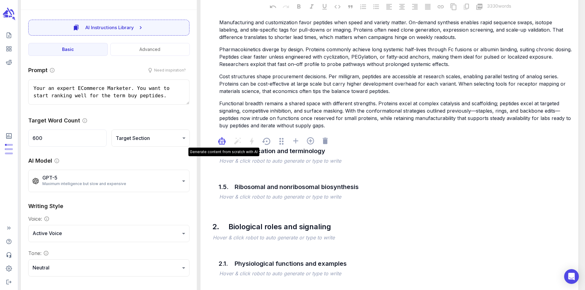
click at [224, 140] on icon "button" at bounding box center [222, 142] width 5 height 5
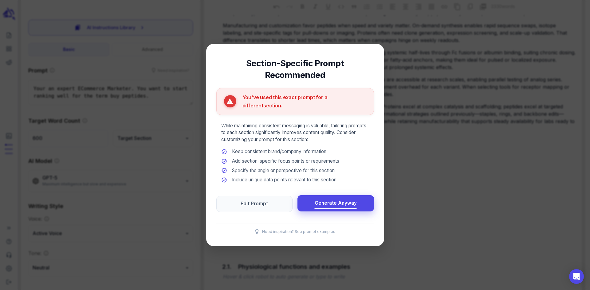
click at [326, 199] on span "Generate Anyway" at bounding box center [336, 203] width 42 height 8
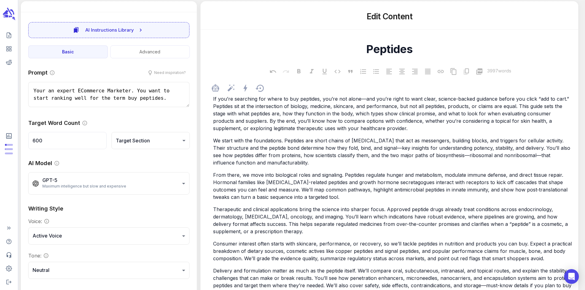
scroll to position [0, 0]
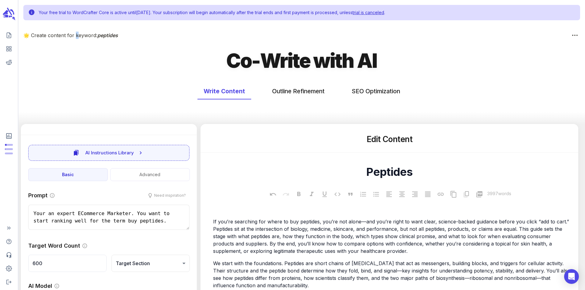
drag, startPoint x: 76, startPoint y: 37, endPoint x: 80, endPoint y: 37, distance: 4.0
click at [80, 37] on p "🌟 Create content for keyword: peptides" at bounding box center [296, 35] width 547 height 7
click at [91, 36] on p "🌟 Create content for keyword: peptides" at bounding box center [296, 35] width 547 height 7
click at [96, 36] on p "🌟 Create content for keyword: peptides" at bounding box center [296, 35] width 547 height 7
click at [113, 37] on span "peptides" at bounding box center [107, 35] width 21 height 6
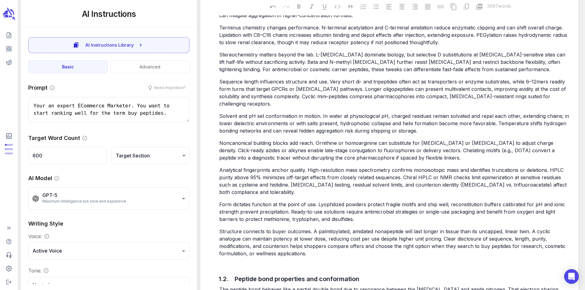
scroll to position [1014, 0]
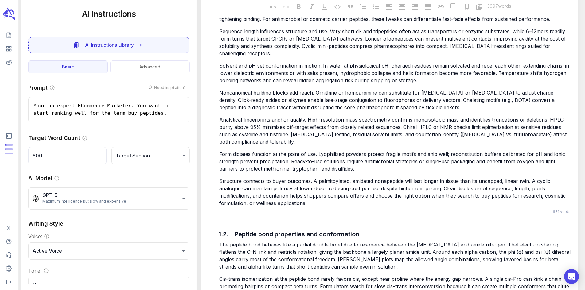
drag, startPoint x: 255, startPoint y: 159, endPoint x: 363, endPoint y: 156, distance: 107.3
click at [362, 156] on div "A peptide is a sequence-defined chain of [MEDICAL_DATA] linked by amide bonds, …" at bounding box center [395, 39] width 355 height 338
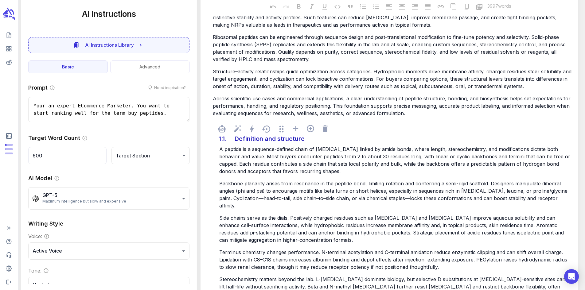
click at [367, 133] on div "1.1. Definition and structure" at bounding box center [395, 139] width 355 height 12
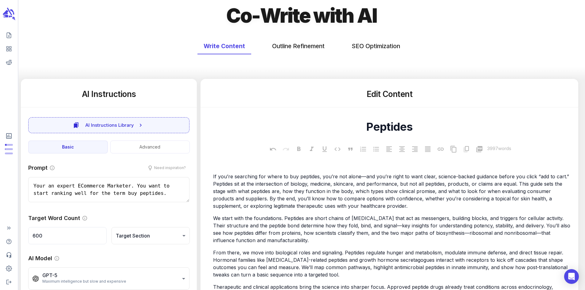
scroll to position [0, 0]
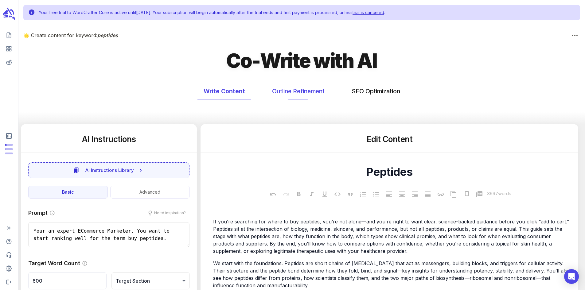
click at [299, 95] on button "Outline Refinement" at bounding box center [298, 91] width 65 height 16
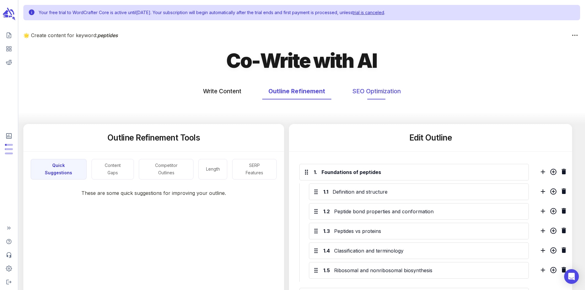
click at [383, 93] on button "SEO Optimization" at bounding box center [376, 91] width 61 height 16
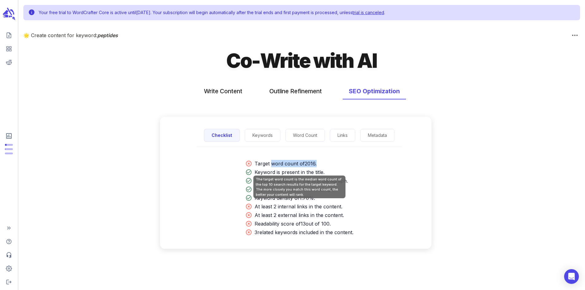
drag, startPoint x: 316, startPoint y: 165, endPoint x: 271, endPoint y: 168, distance: 45.6
click at [271, 167] on p "Target word count of 2016 ." at bounding box center [304, 163] width 99 height 7
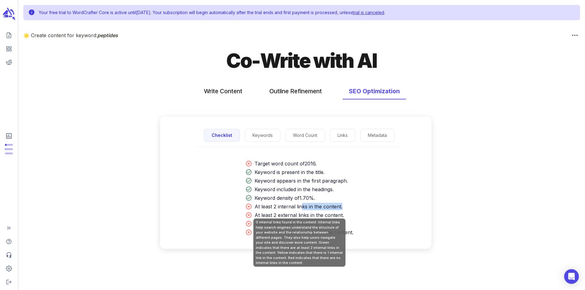
drag, startPoint x: 373, startPoint y: 211, endPoint x: 300, endPoint y: 210, distance: 73.1
click at [300, 210] on div "Target word count of 2016 . Keyword is present in the title. Keyword appears in…" at bounding box center [299, 203] width 264 height 92
click at [300, 210] on p "At least 2 internal links in the content." at bounding box center [304, 206] width 99 height 7
click at [296, 210] on p "At least 2 internal links in the content." at bounding box center [304, 206] width 99 height 7
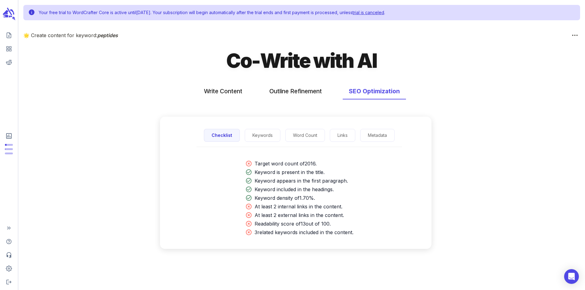
click at [419, 194] on div "Target word count of 2016 . Keyword is present in the title. Keyword appears in…" at bounding box center [299, 203] width 264 height 92
click at [267, 139] on button "Keywords" at bounding box center [263, 135] width 36 height 13
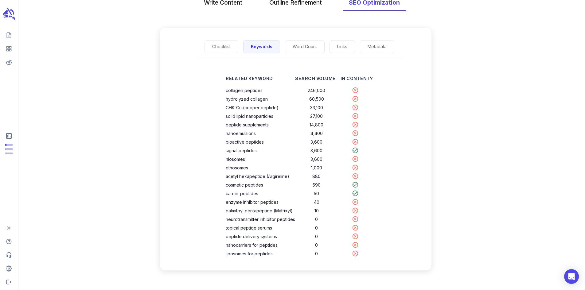
scroll to position [94, 0]
drag, startPoint x: 307, startPoint y: 85, endPoint x: 315, endPoint y: 86, distance: 7.4
click at [315, 86] on td "246,000" at bounding box center [316, 90] width 43 height 9
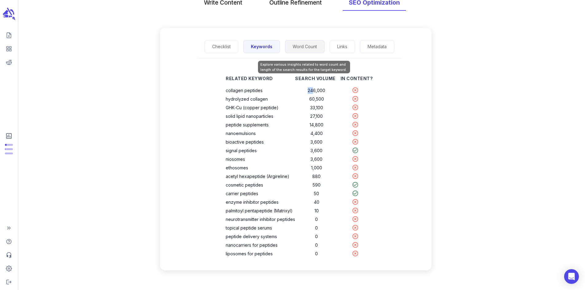
click at [291, 42] on button "Word Count" at bounding box center [305, 46] width 40 height 13
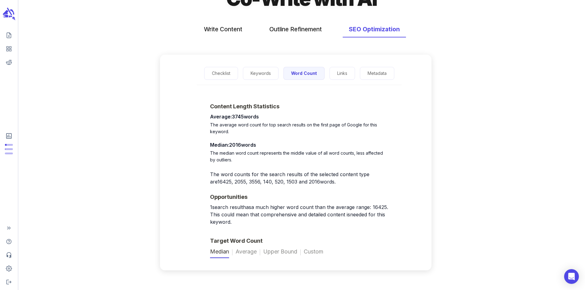
scroll to position [73, 0]
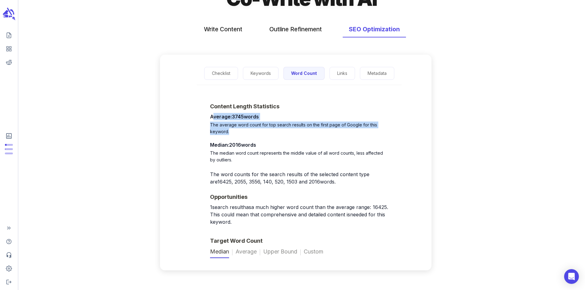
drag, startPoint x: 217, startPoint y: 110, endPoint x: 382, endPoint y: 126, distance: 165.8
click at [382, 126] on div "Average: 3745 words The average word count for top search results on the first …" at bounding box center [299, 124] width 179 height 22
click at [382, 126] on p "The average word count for top search results on the first page of Google for t…" at bounding box center [299, 129] width 179 height 14
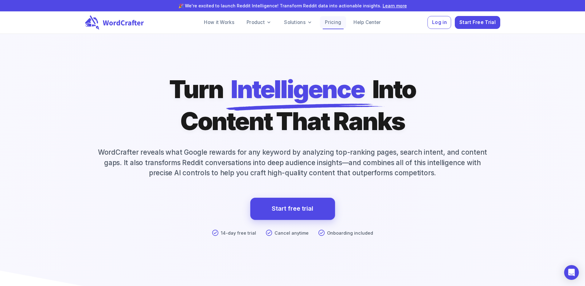
click at [333, 25] on link "Pricing" at bounding box center [333, 22] width 26 height 12
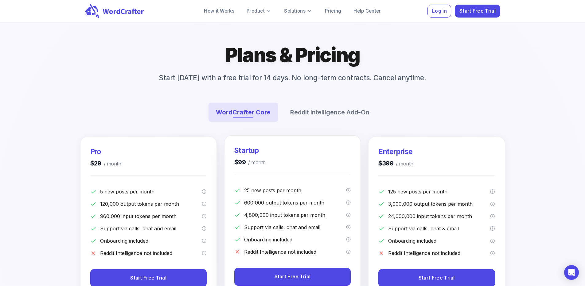
scroll to position [31, 0]
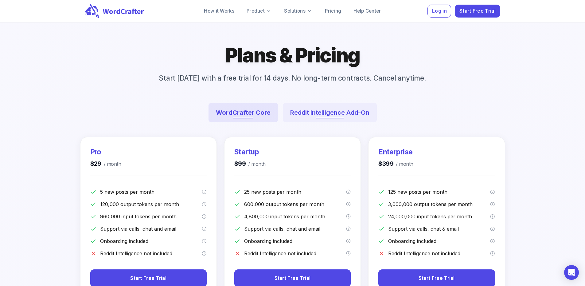
click at [348, 122] on button "Reddit Intelligence Add-On" at bounding box center [330, 112] width 94 height 19
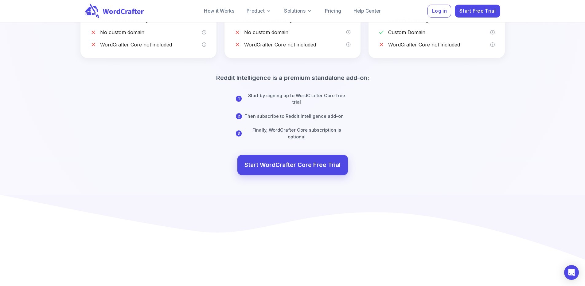
scroll to position [307, 0]
